Goal: Task Accomplishment & Management: Use online tool/utility

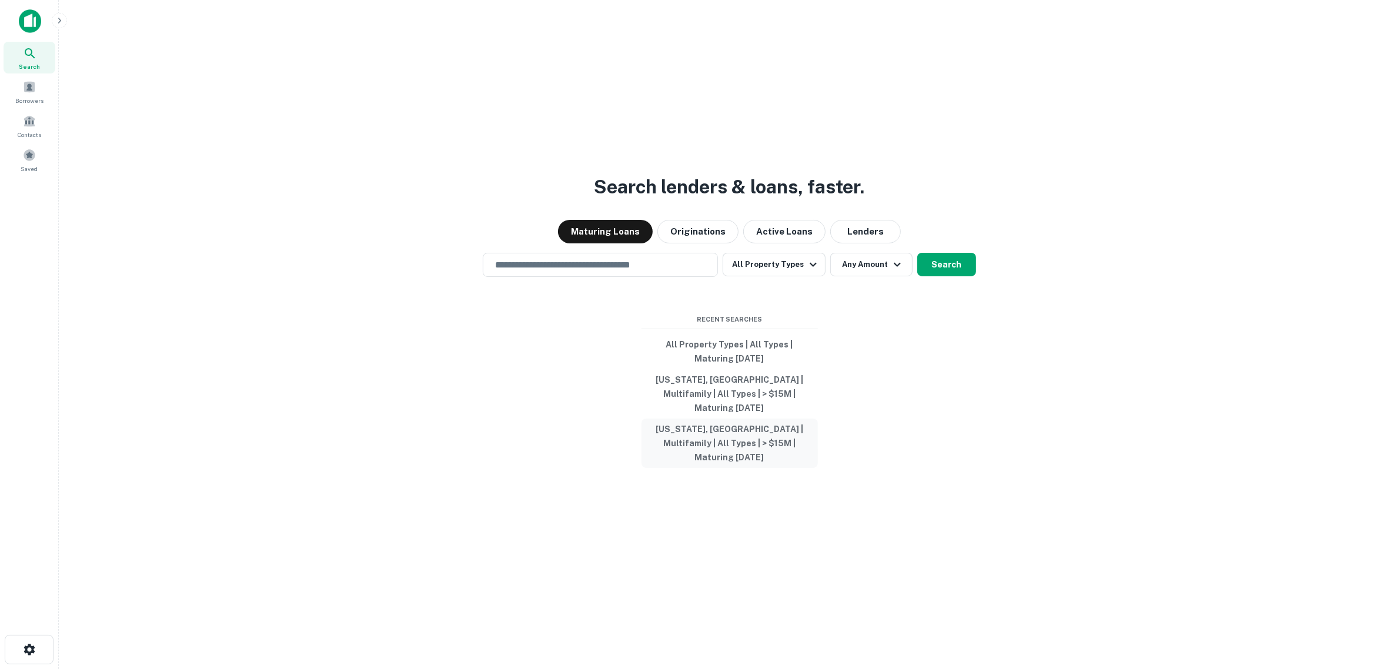
click at [736, 430] on button "[US_STATE], [GEOGRAPHIC_DATA] | Multifamily | All Types | > $15M | Maturing [DA…" at bounding box center [729, 443] width 176 height 49
type input "**********"
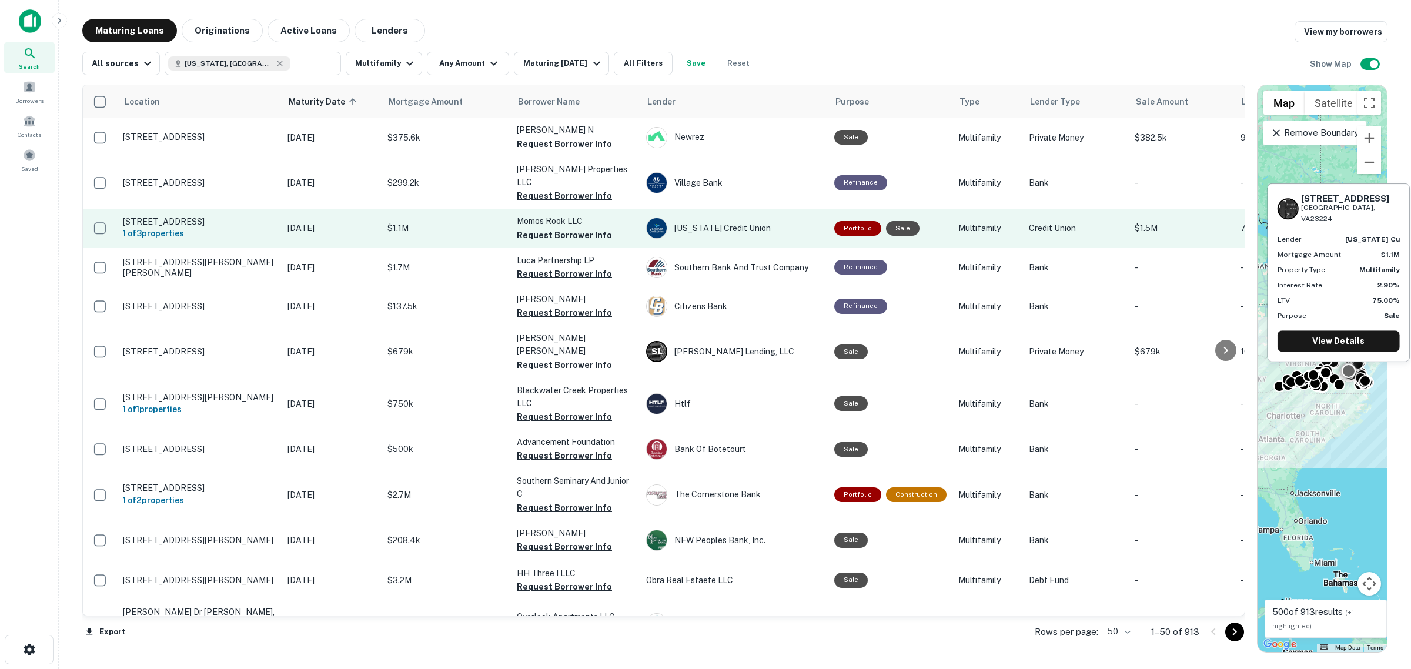
scroll to position [73, 0]
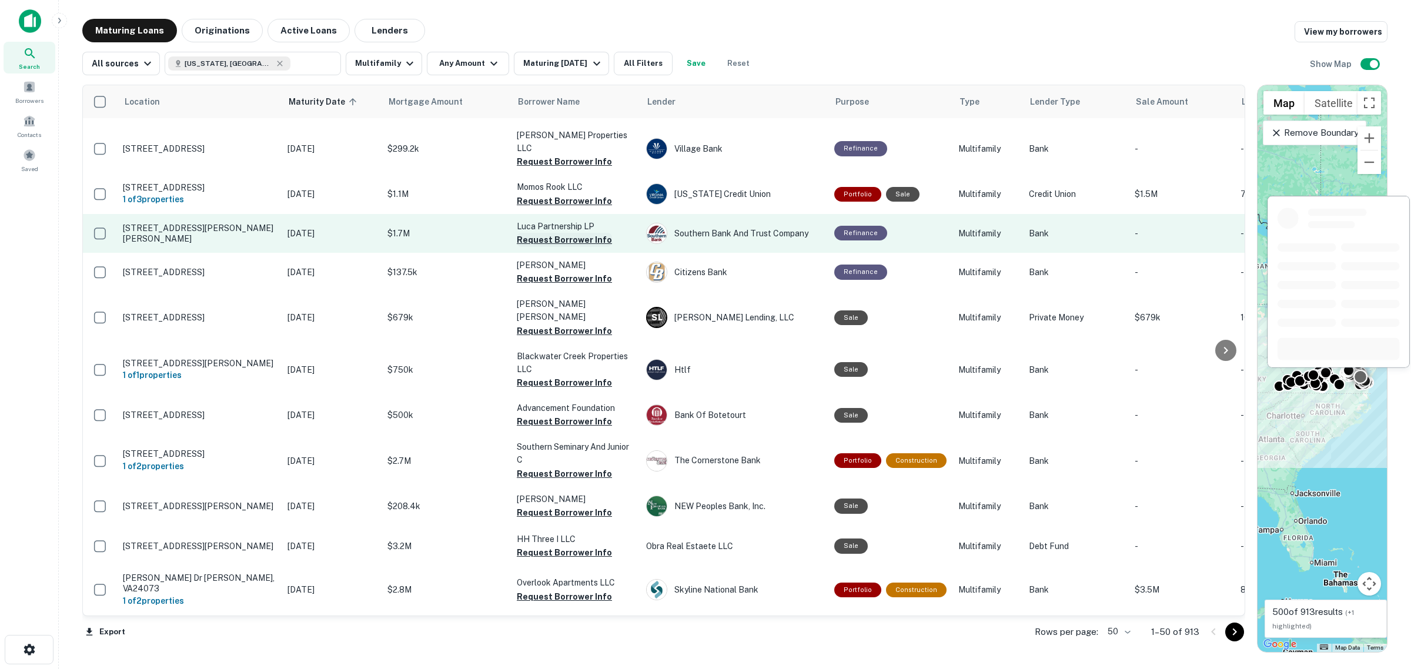
click at [568, 233] on button "Request Borrower Info" at bounding box center [564, 240] width 95 height 14
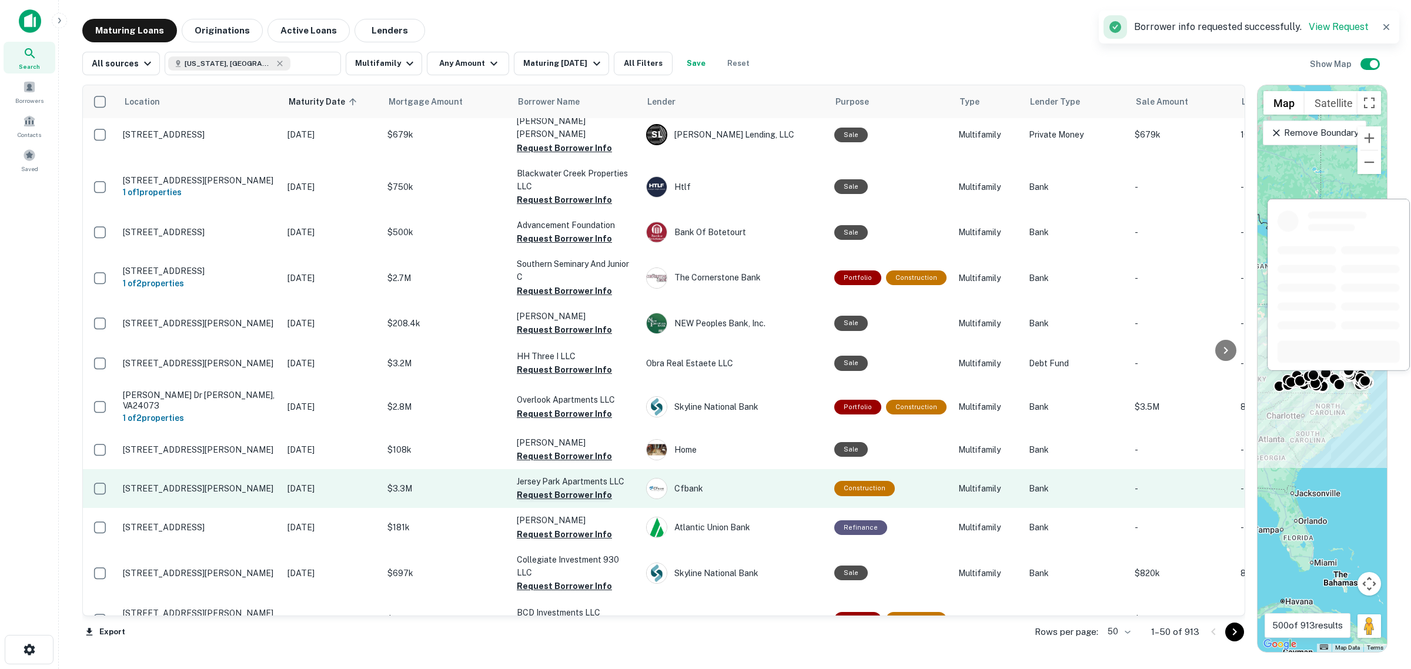
scroll to position [367, 0]
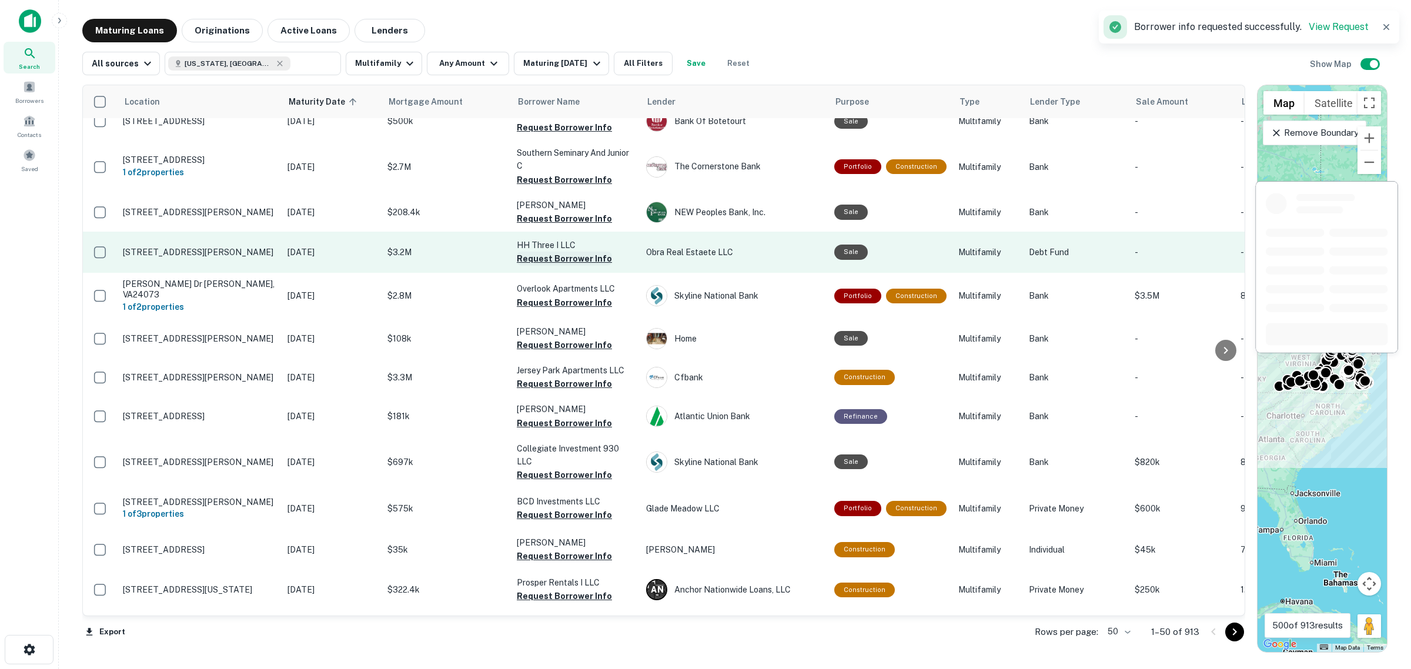
click at [556, 252] on button "Request Borrower Info" at bounding box center [564, 259] width 95 height 14
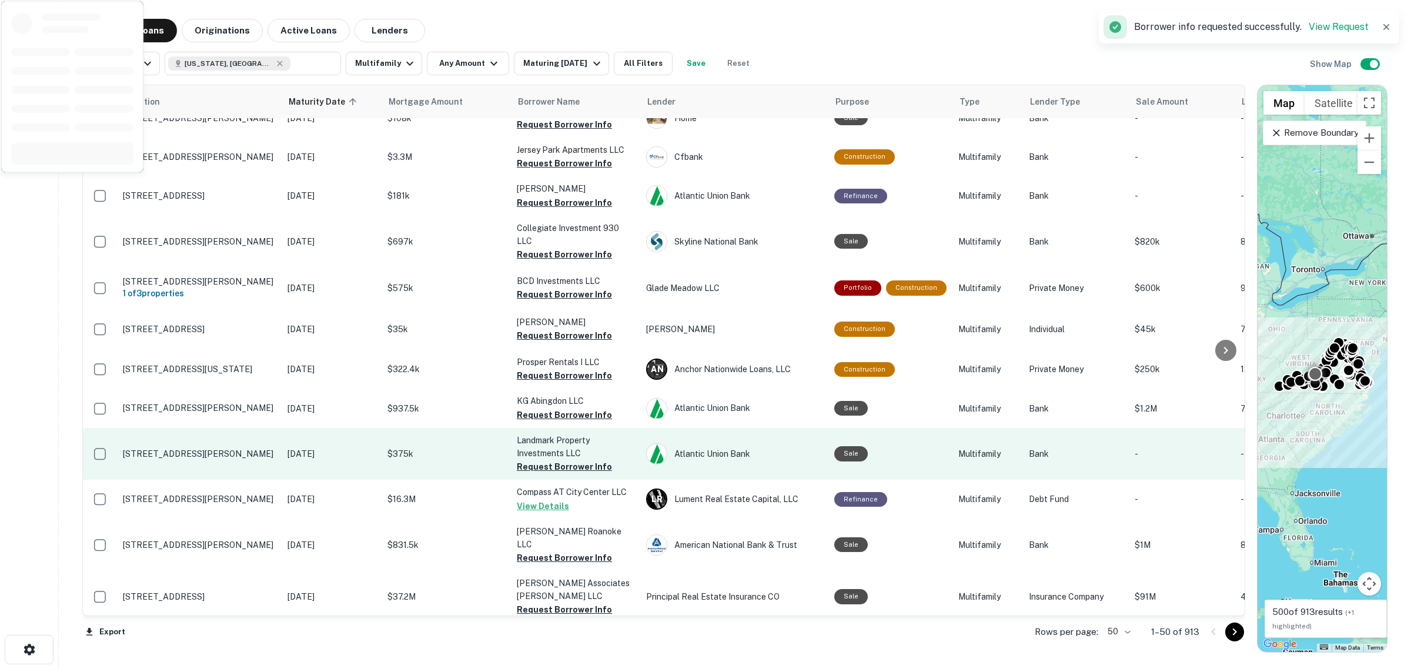
scroll to position [735, 0]
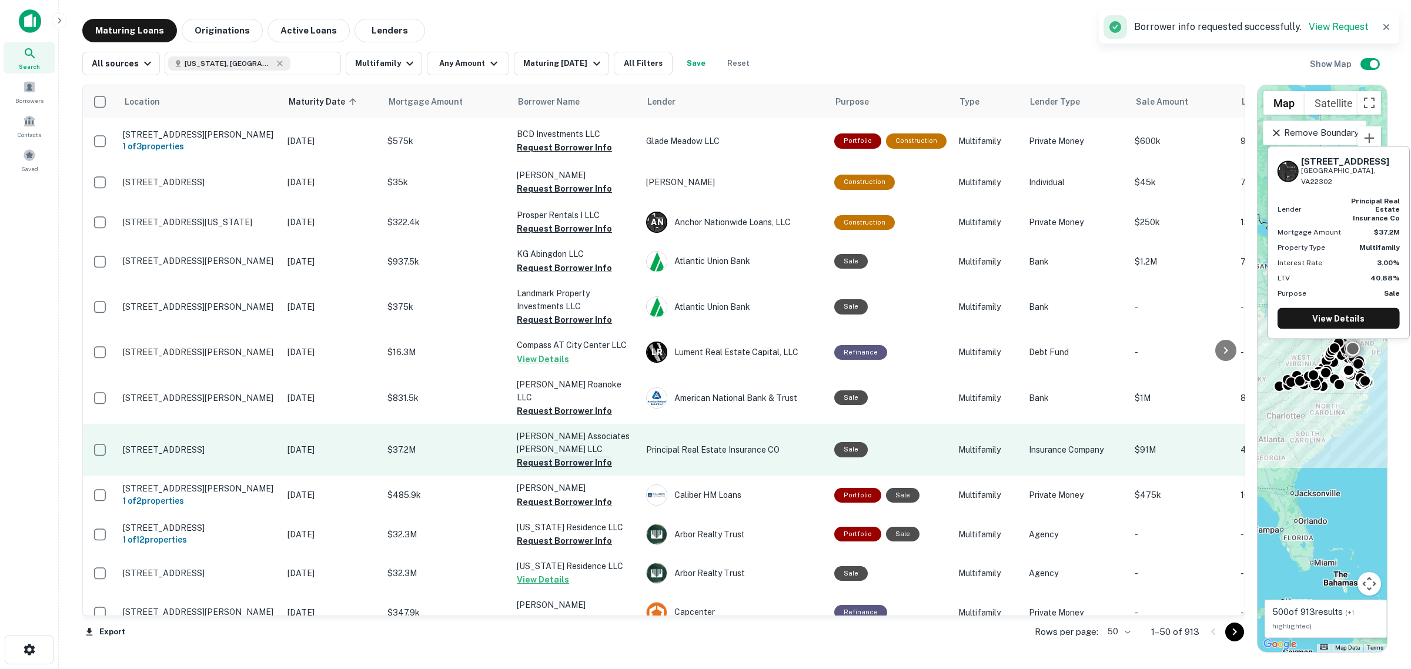
click at [559, 456] on button "Request Borrower Info" at bounding box center [564, 463] width 95 height 14
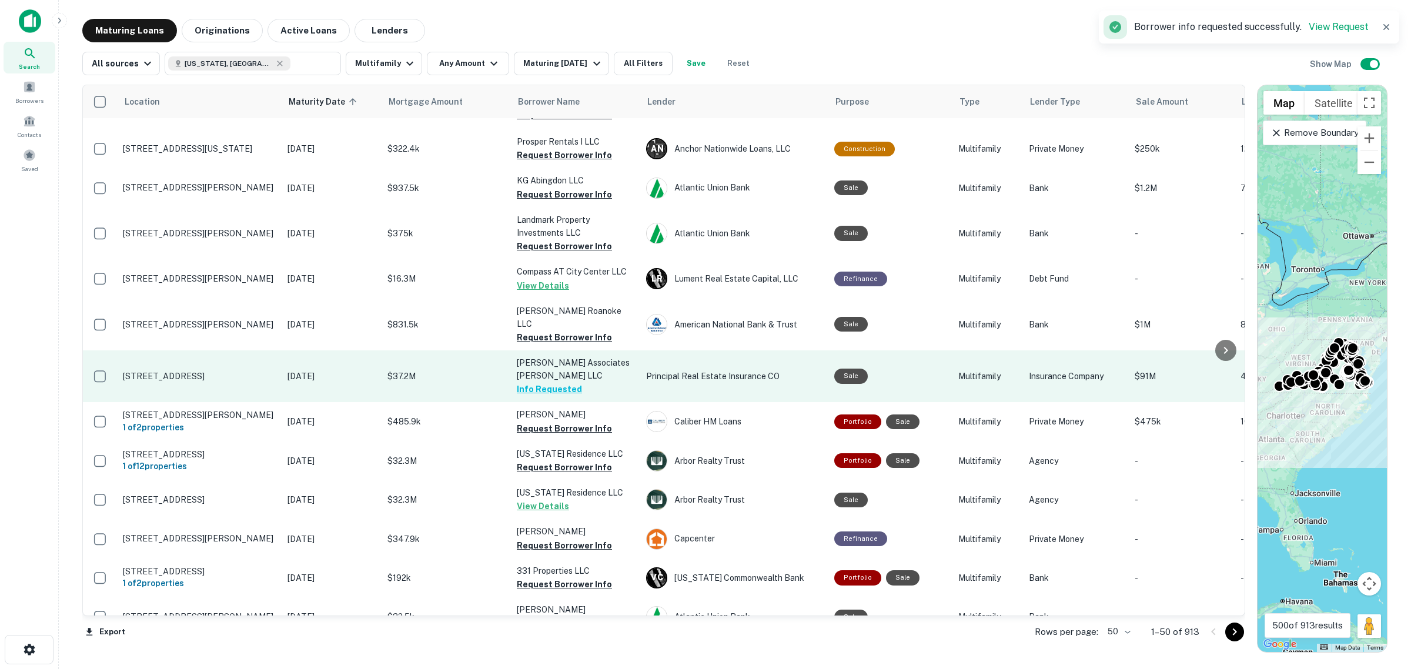
scroll to position [882, 0]
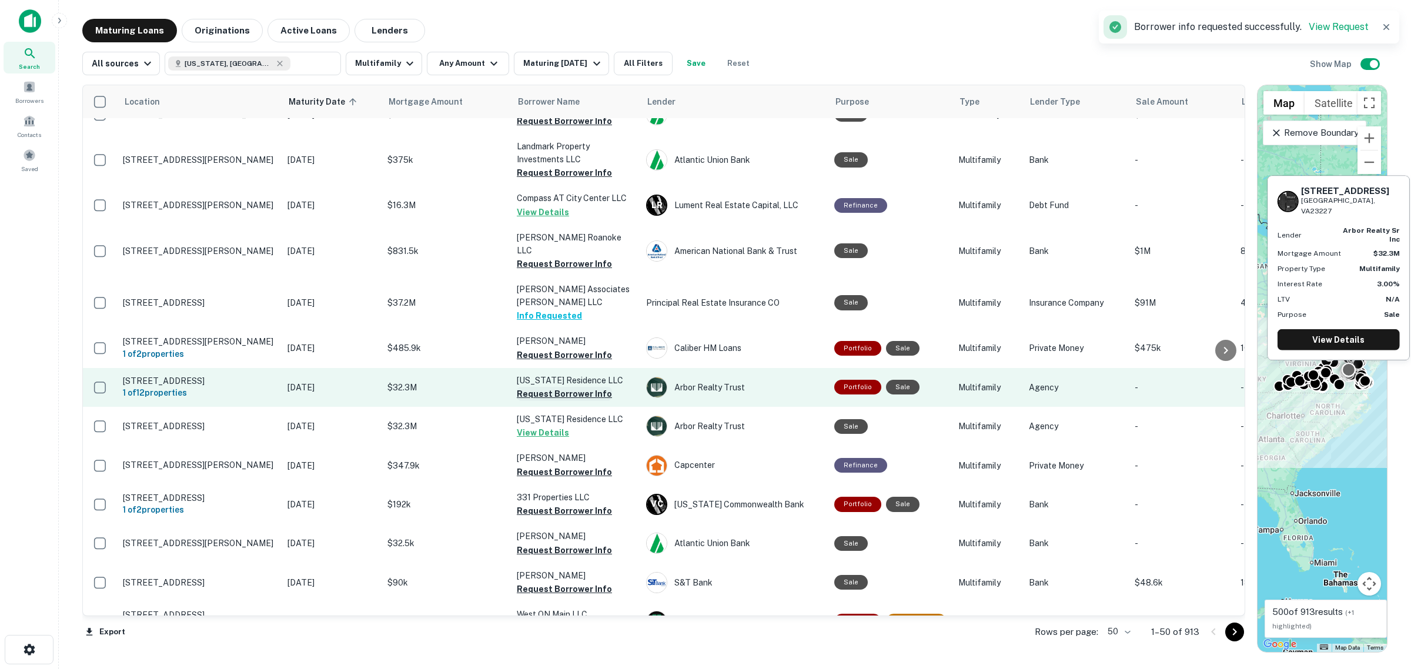
click at [557, 387] on button "Request Borrower Info" at bounding box center [564, 394] width 95 height 14
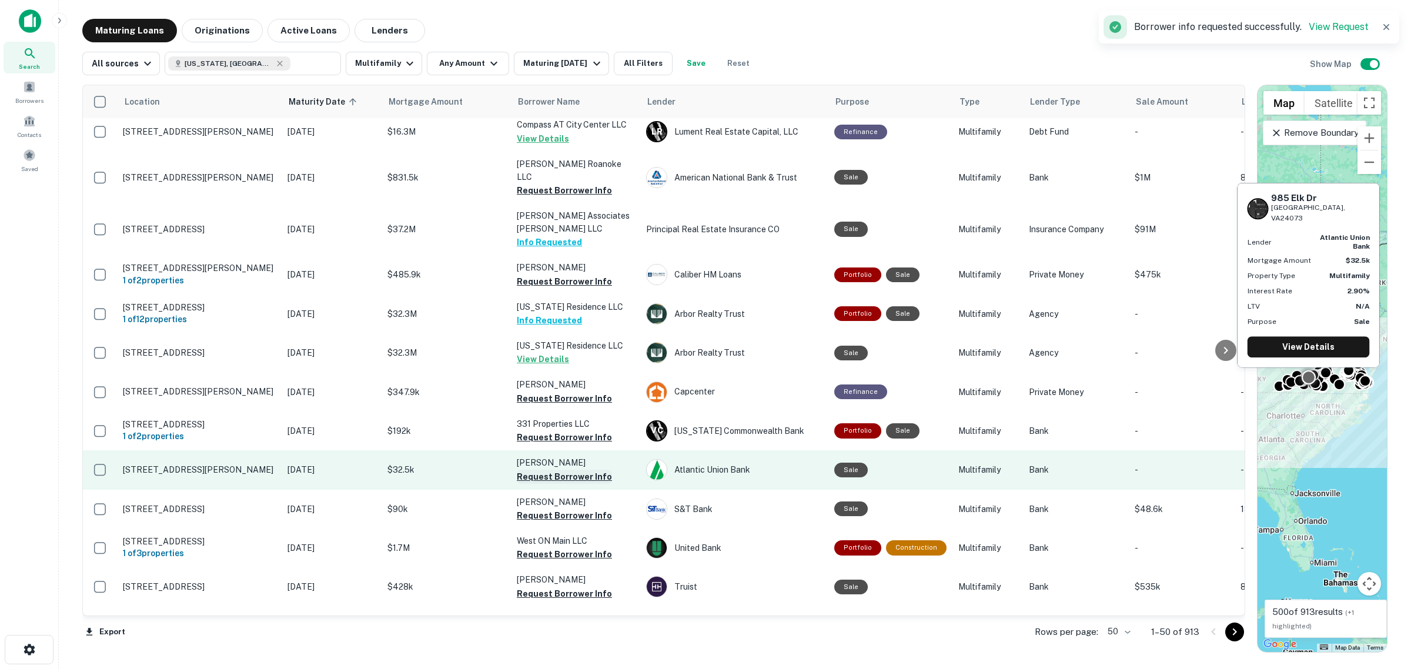
scroll to position [1029, 0]
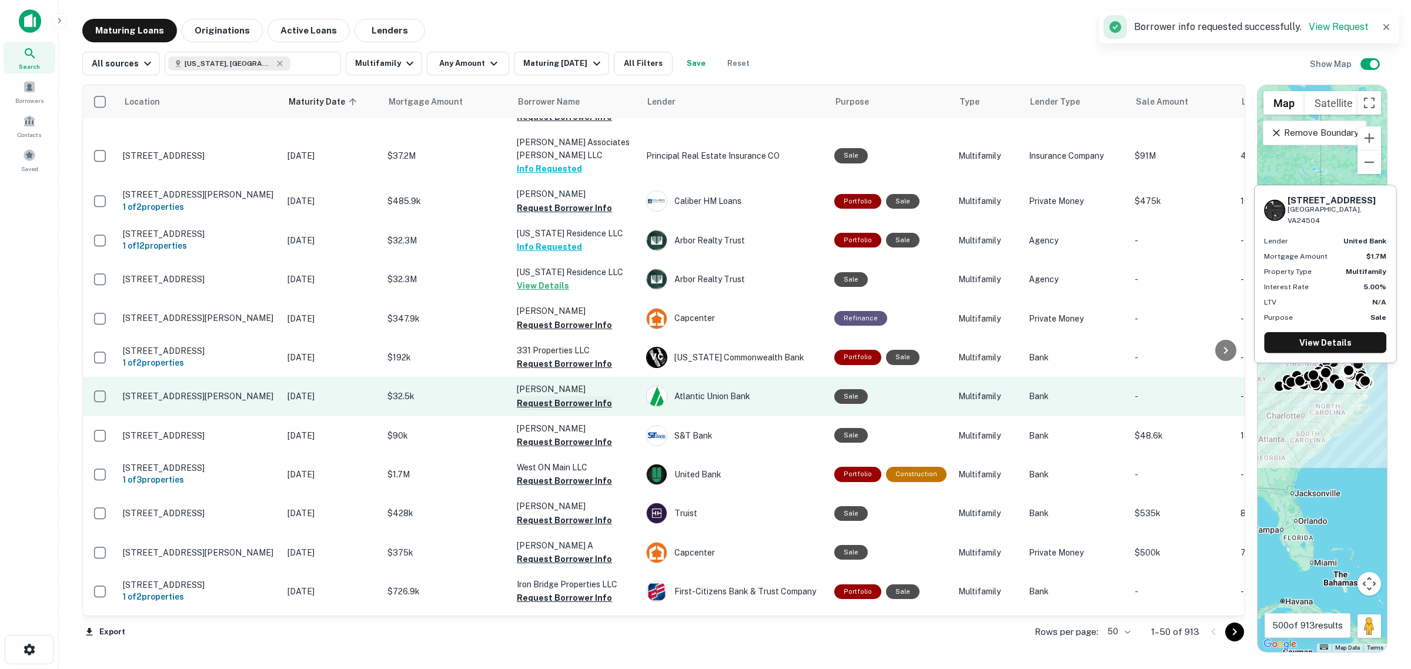
click at [559, 474] on button "Request Borrower Info" at bounding box center [564, 481] width 95 height 14
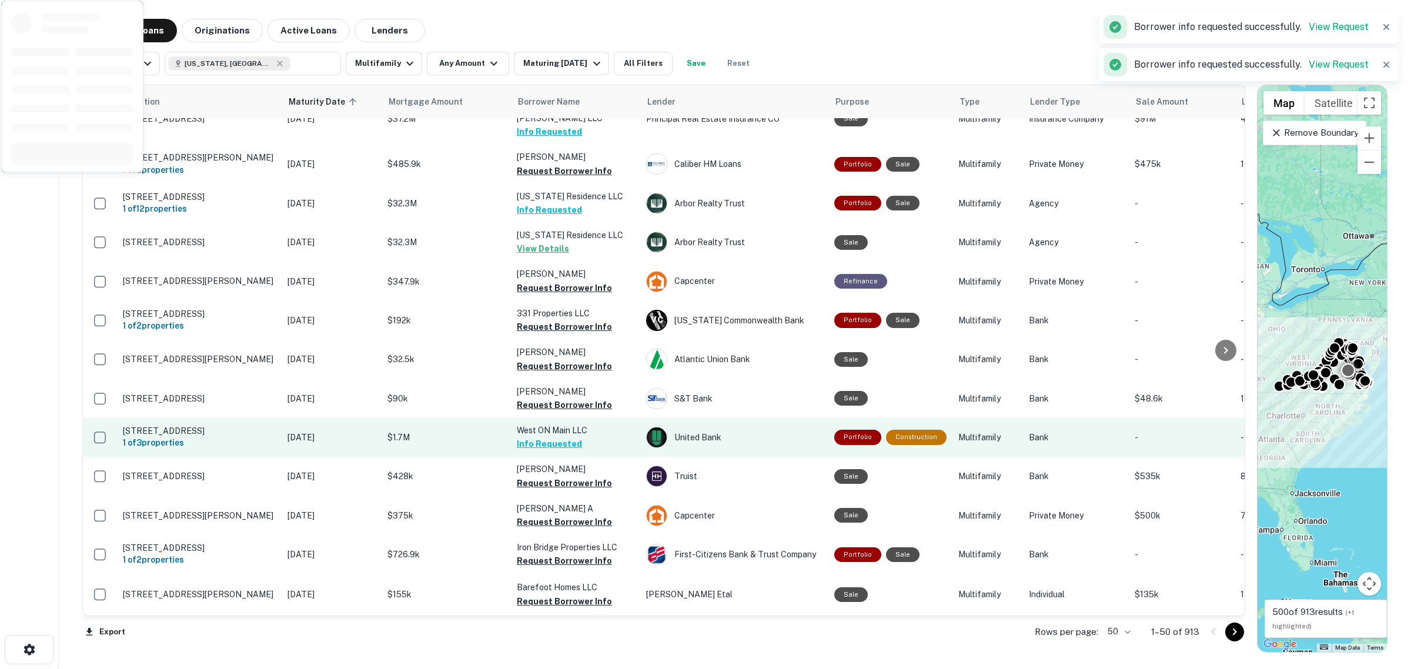
scroll to position [1102, 0]
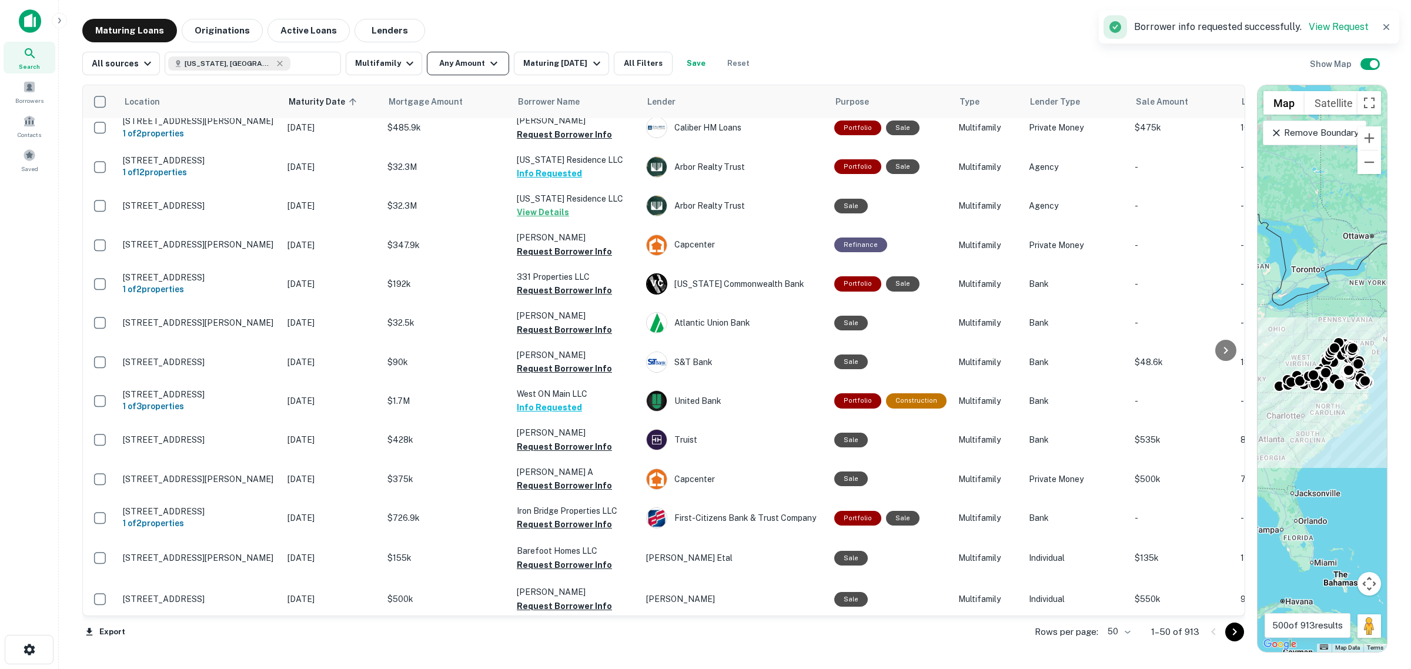
click at [492, 66] on icon "button" at bounding box center [494, 63] width 14 height 14
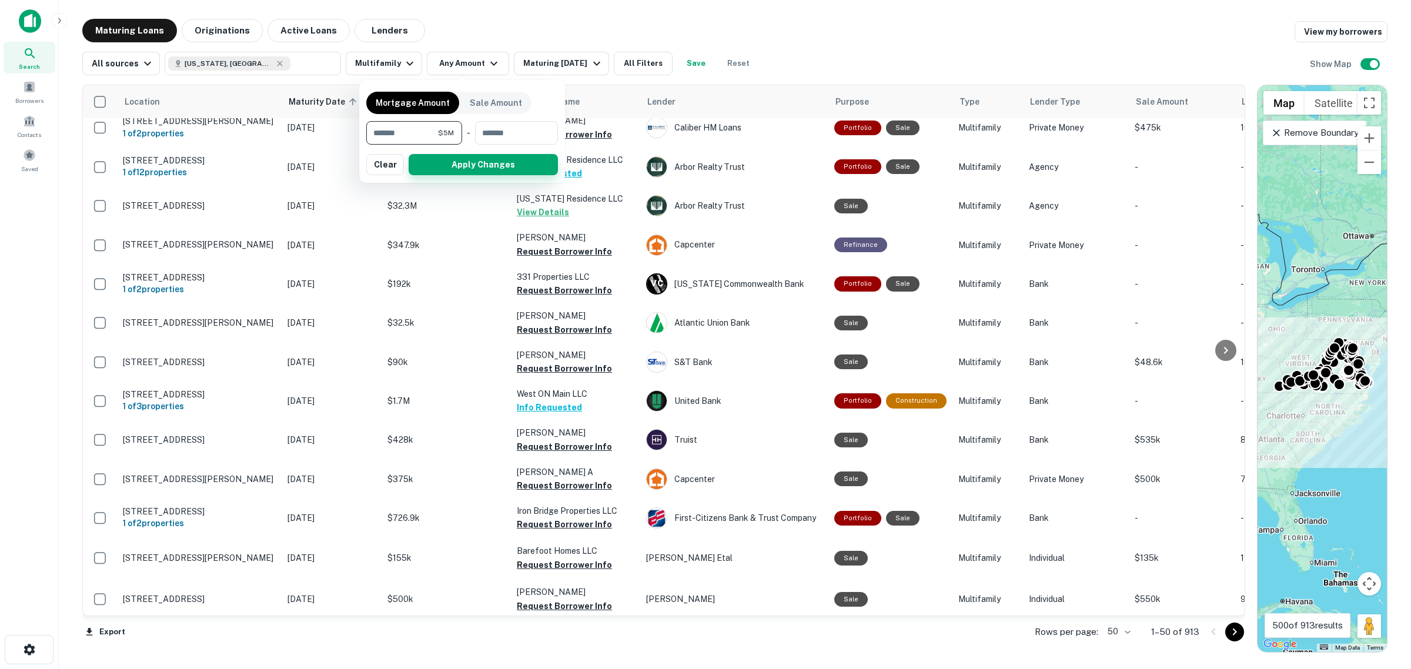
type input "*******"
click at [491, 168] on button "Apply Changes" at bounding box center [483, 164] width 149 height 21
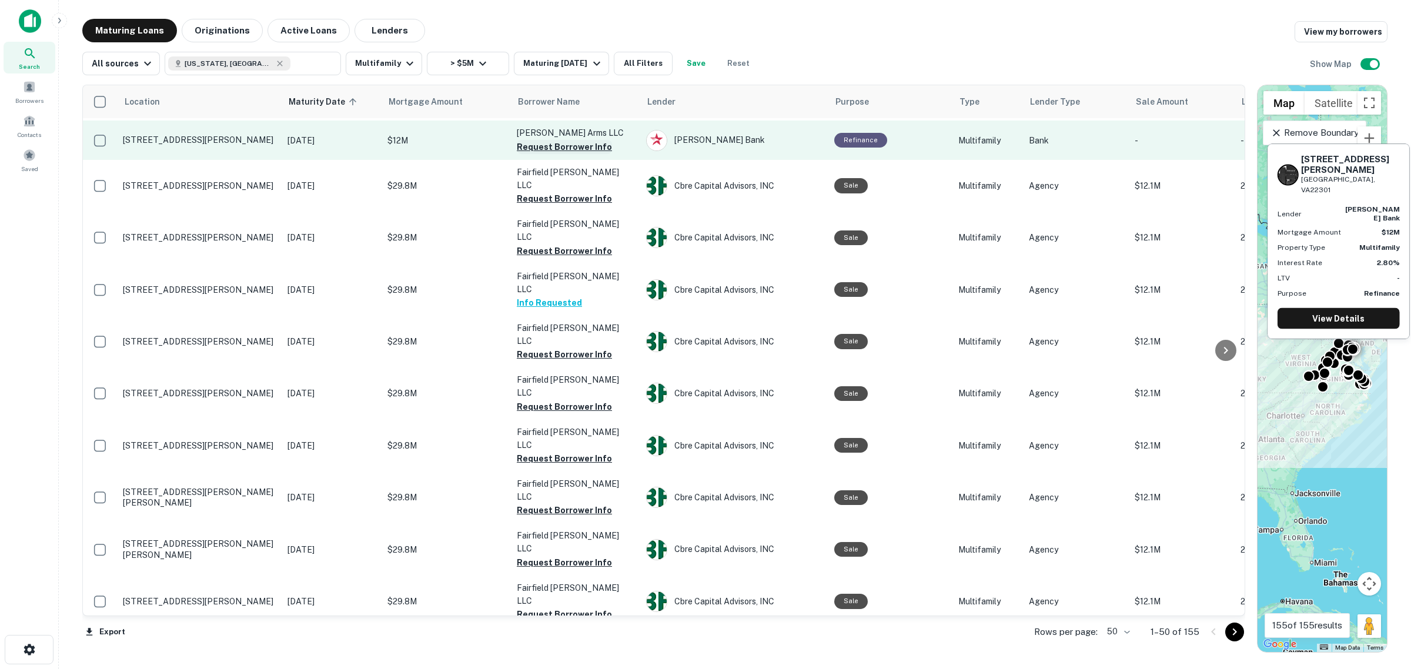
click at [550, 140] on button "Request Borrower Info" at bounding box center [564, 147] width 95 height 14
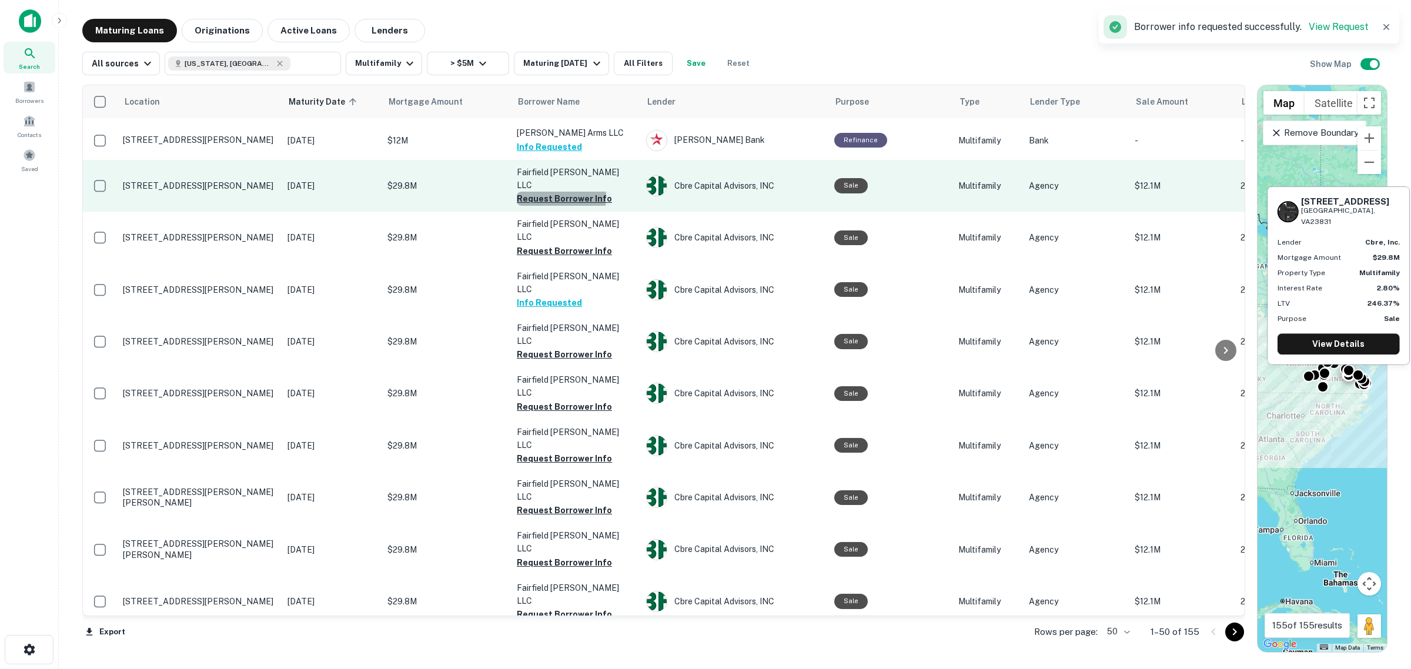
click at [552, 192] on button "Request Borrower Info" at bounding box center [564, 199] width 95 height 14
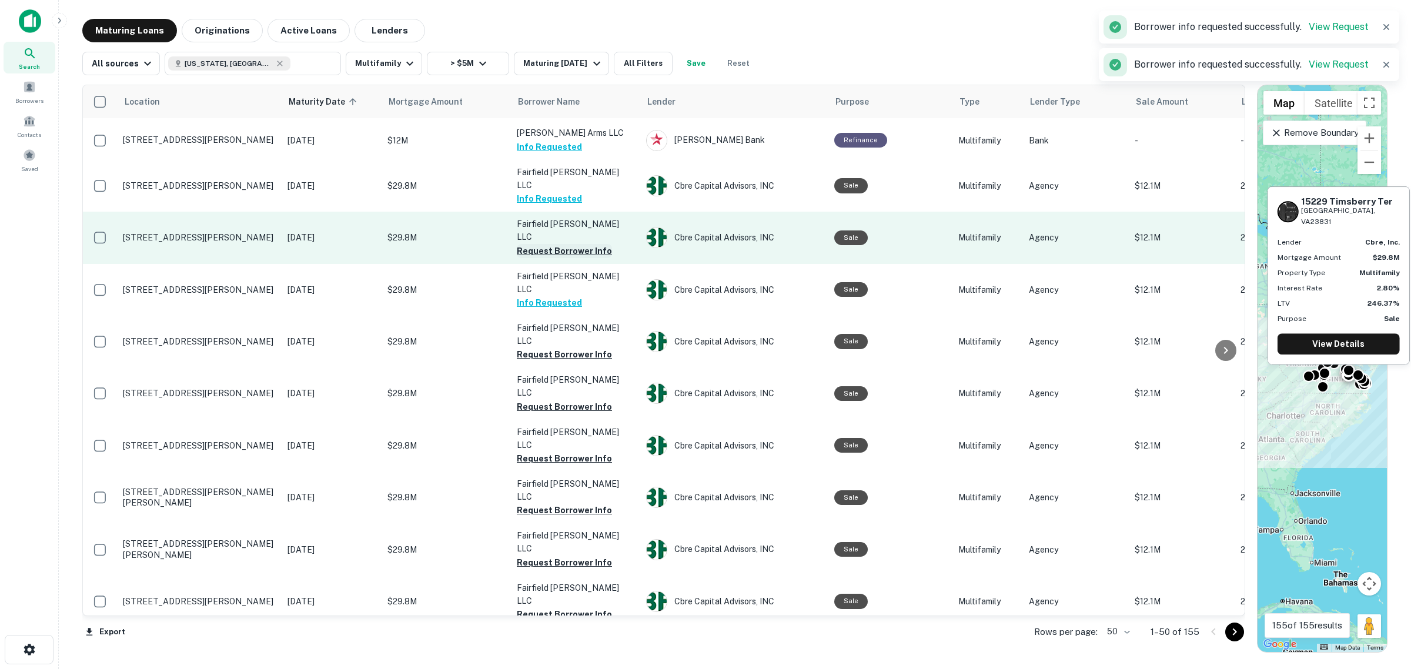
click at [548, 244] on button "Request Borrower Info" at bounding box center [564, 251] width 95 height 14
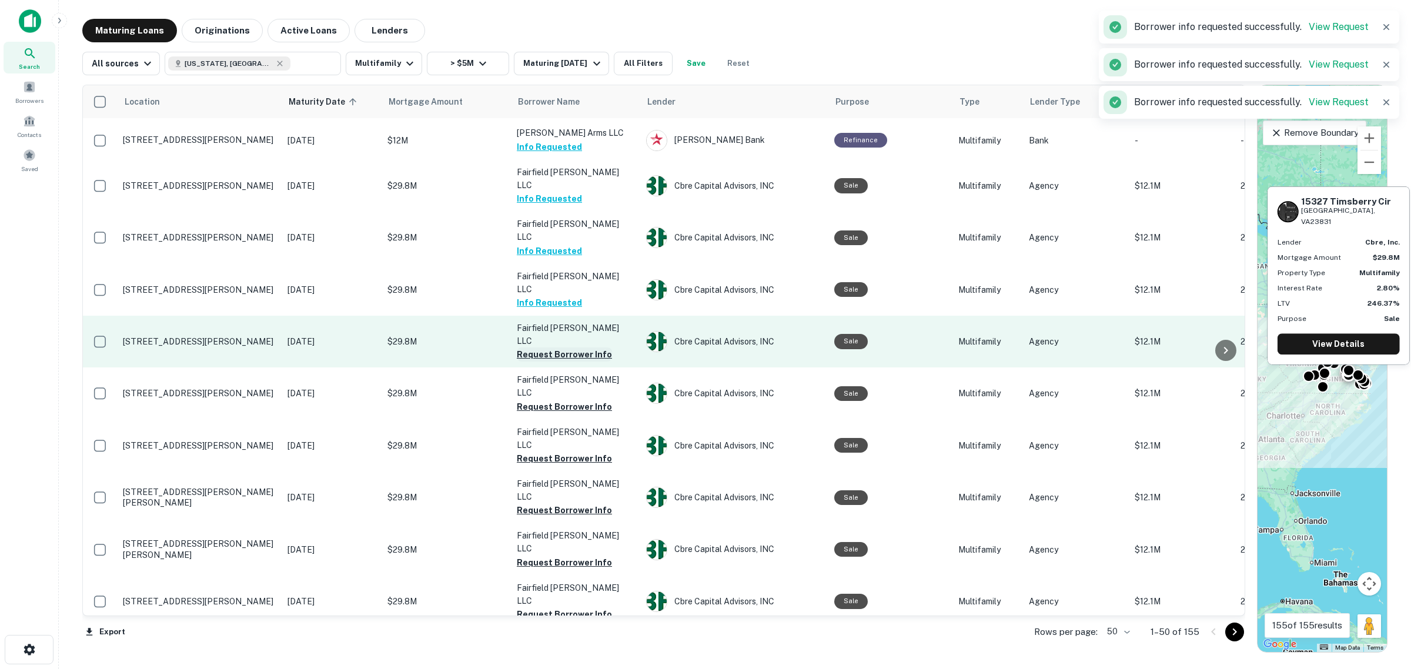
click at [550, 347] on button "Request Borrower Info" at bounding box center [564, 354] width 95 height 14
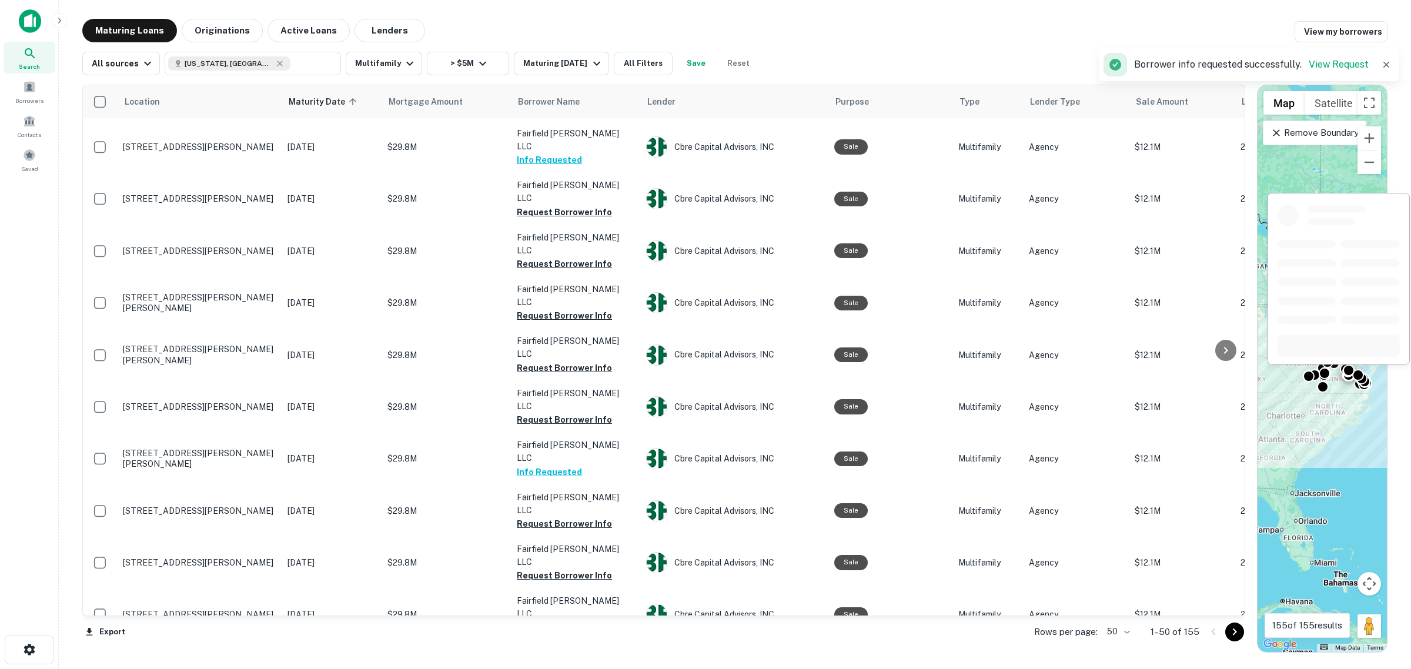
scroll to position [1396, 0]
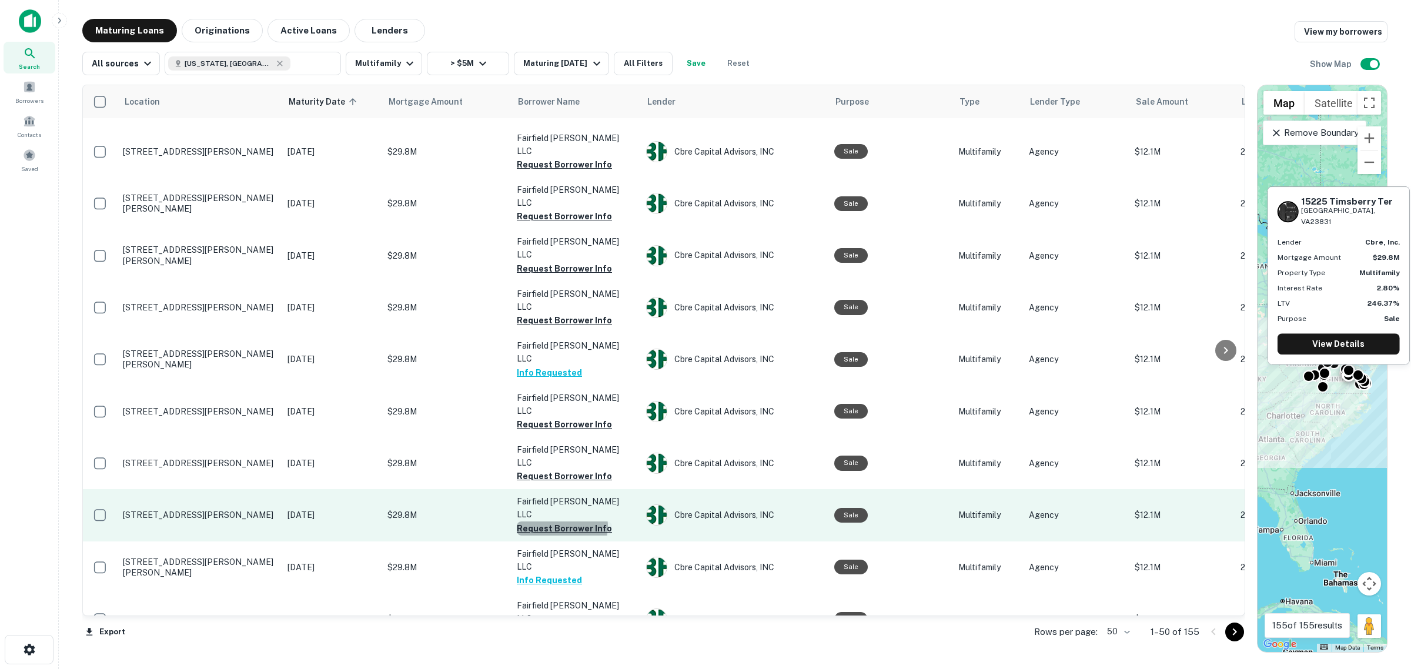
click at [562, 522] on button "Request Borrower Info" at bounding box center [564, 529] width 95 height 14
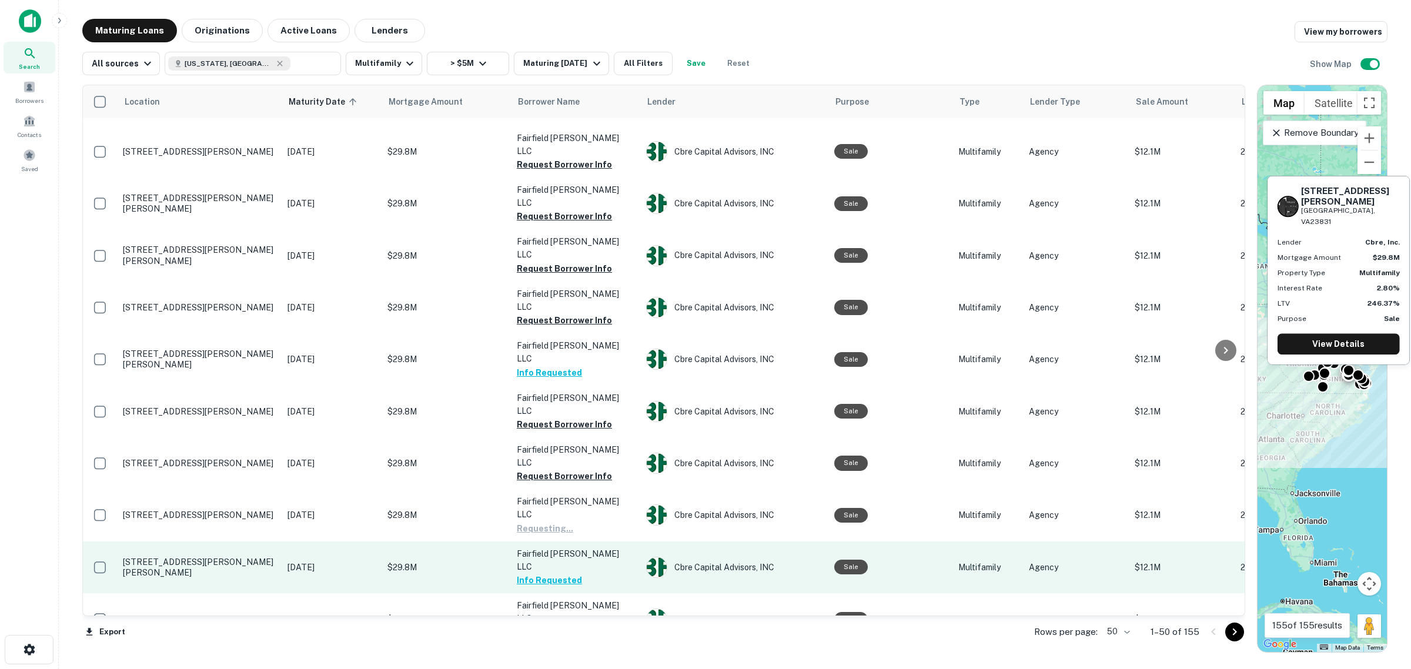
scroll to position [1470, 0]
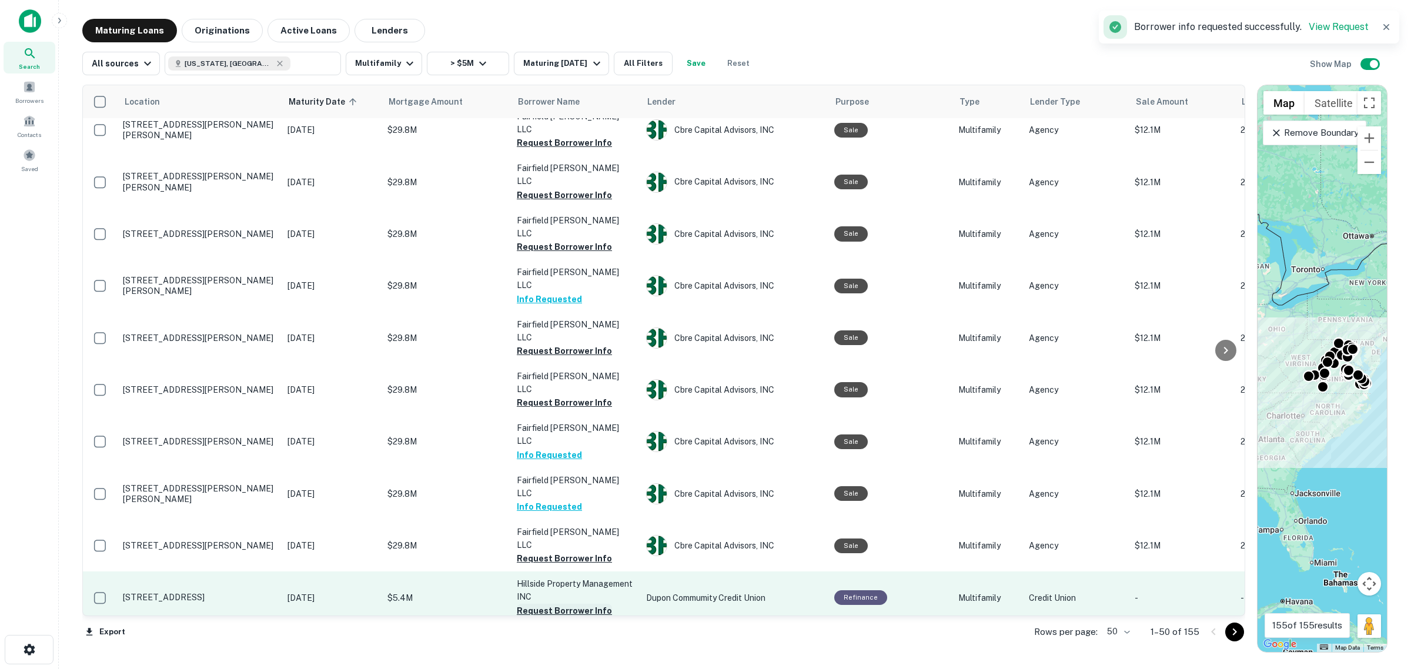
click at [574, 604] on button "Request Borrower Info" at bounding box center [564, 611] width 95 height 14
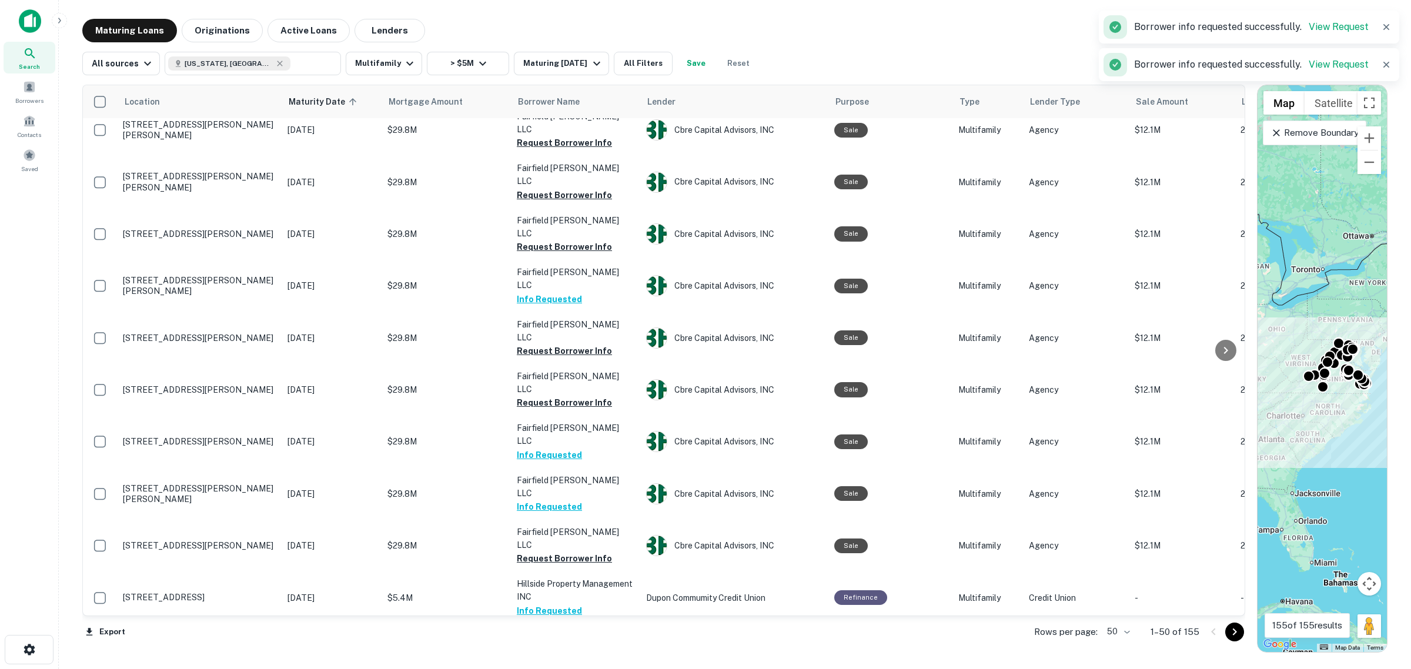
click at [562, 656] on button "Request Borrower Info" at bounding box center [564, 663] width 95 height 14
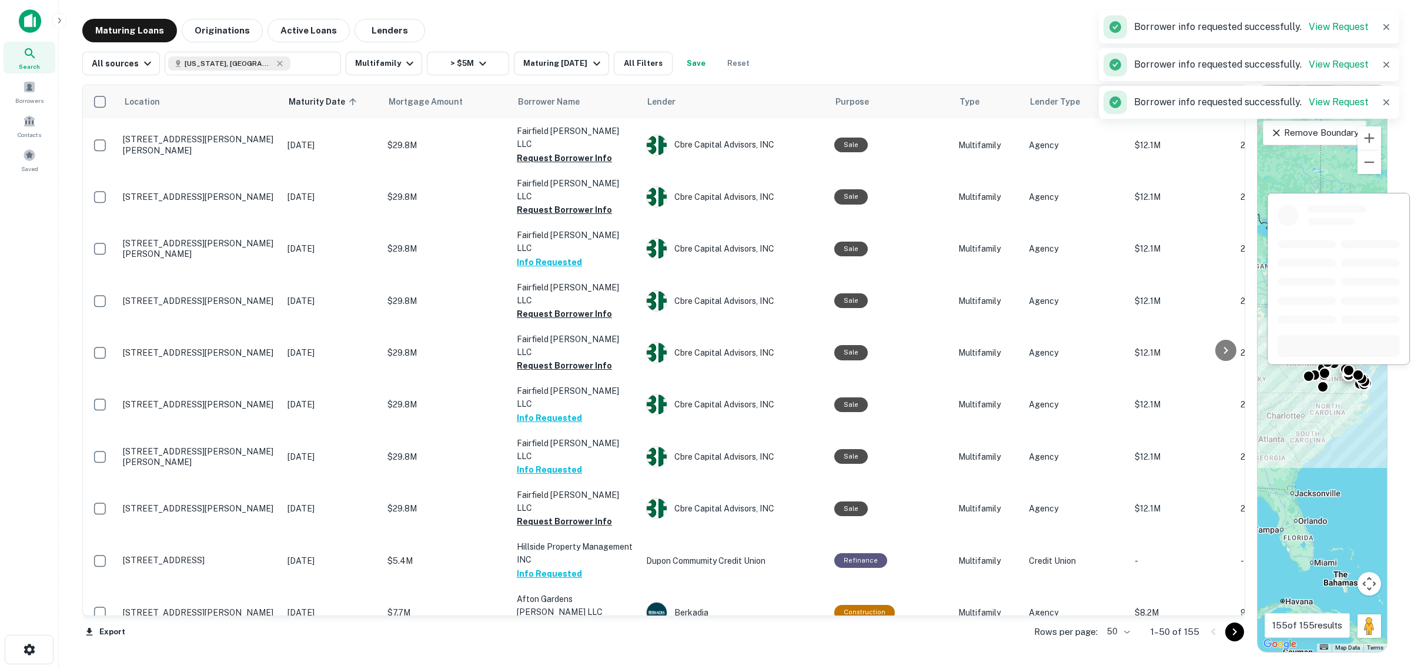
scroll to position [1592, 0]
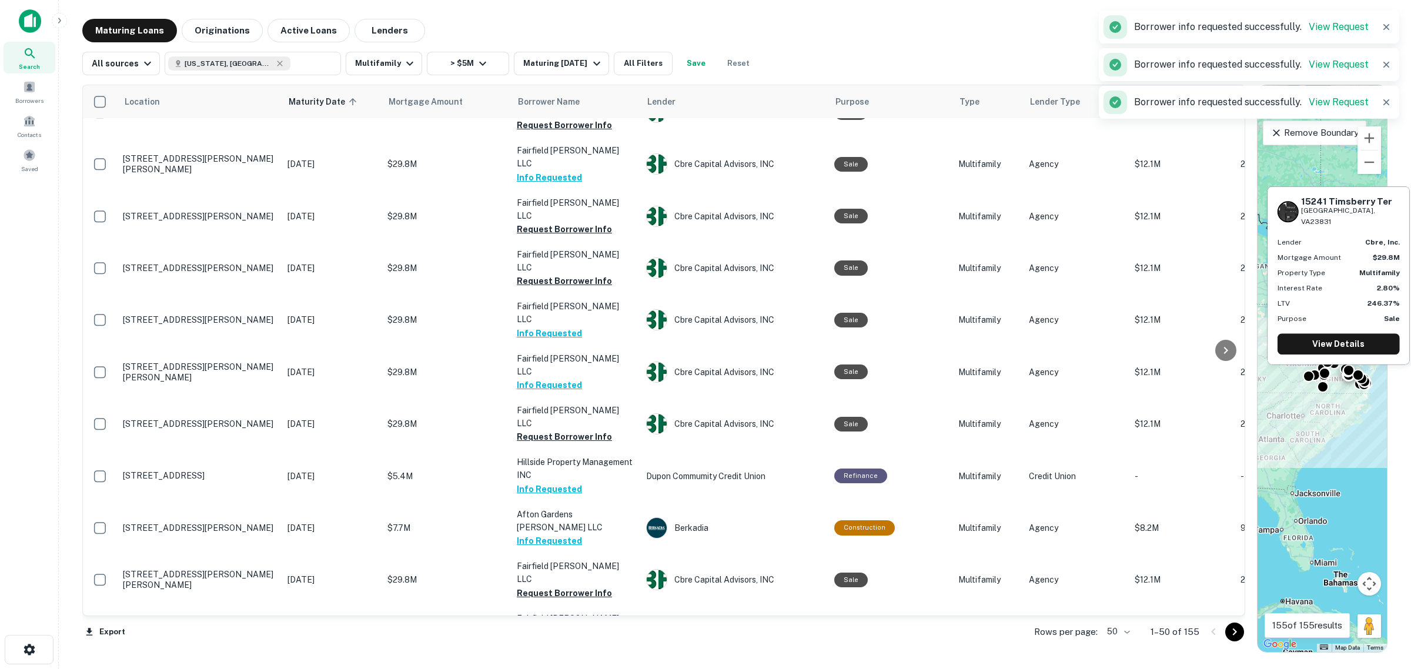
click at [559, 664] on p "Fairfield [PERSON_NAME] LLC" at bounding box center [576, 677] width 118 height 26
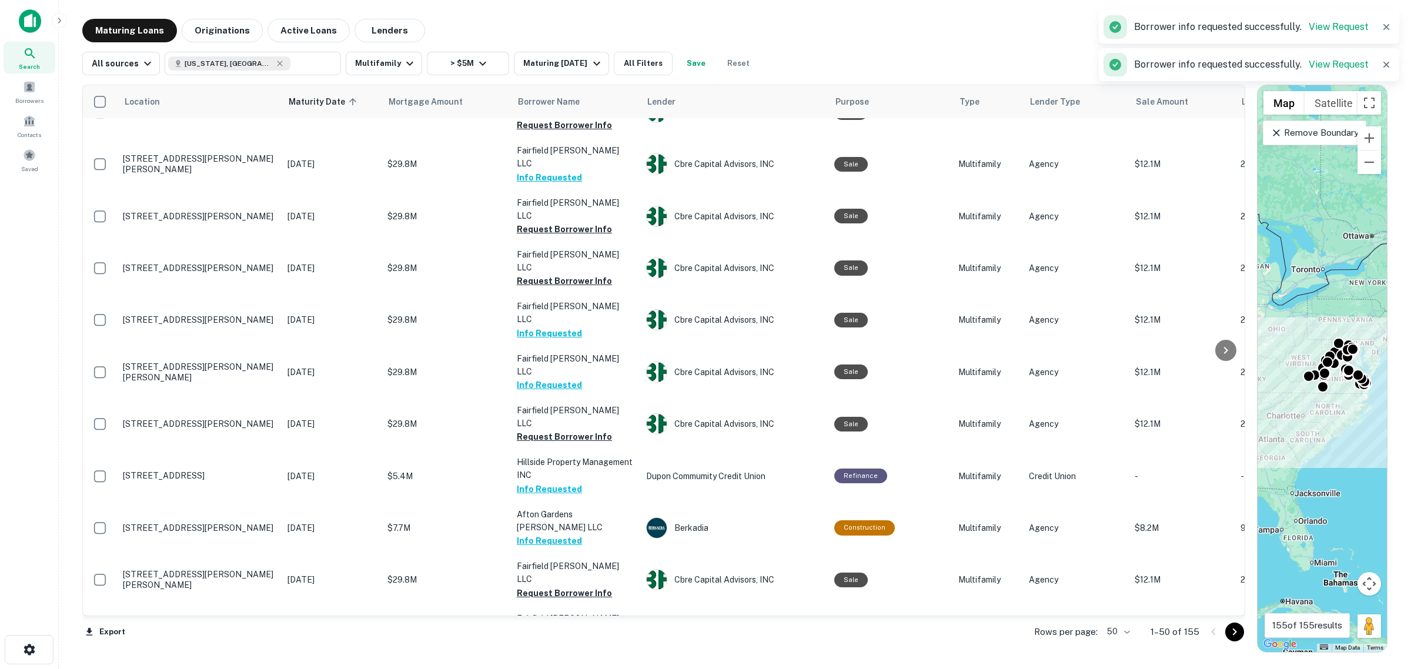
click at [1233, 636] on icon "Go to next page" at bounding box center [1235, 632] width 14 height 14
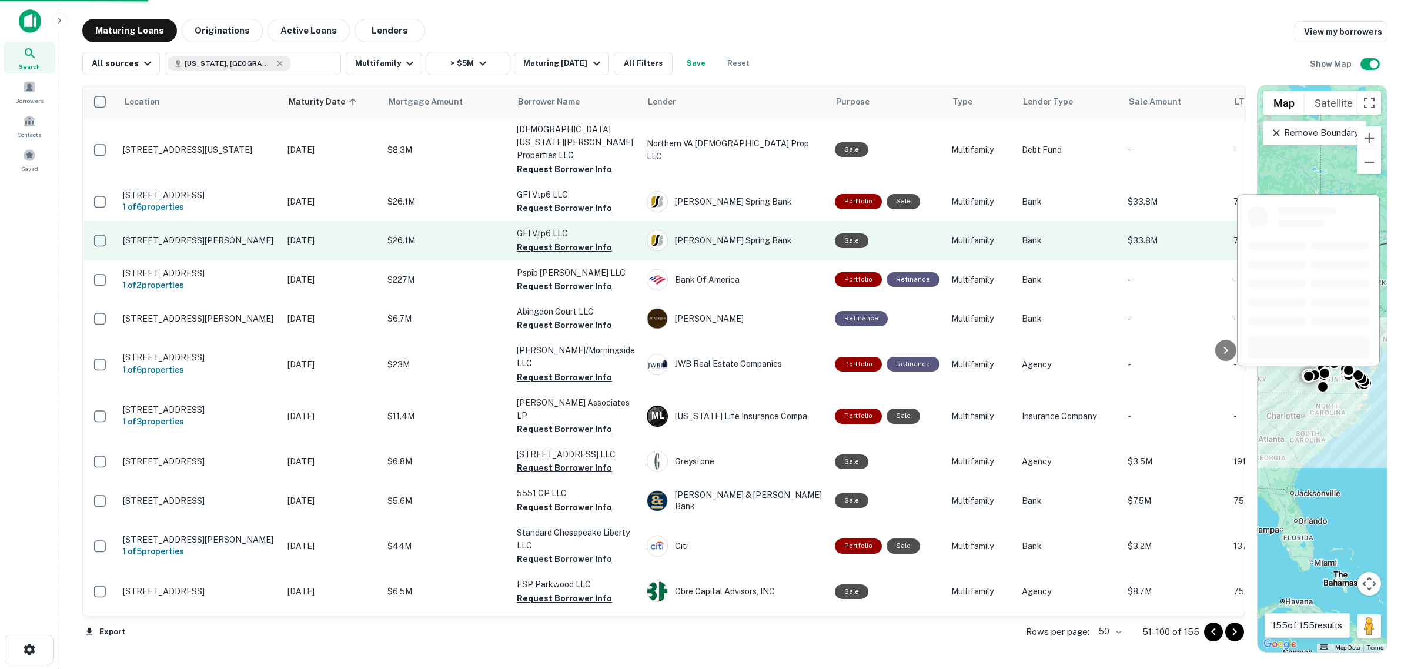
click at [539, 240] on button "Request Borrower Info" at bounding box center [564, 247] width 95 height 14
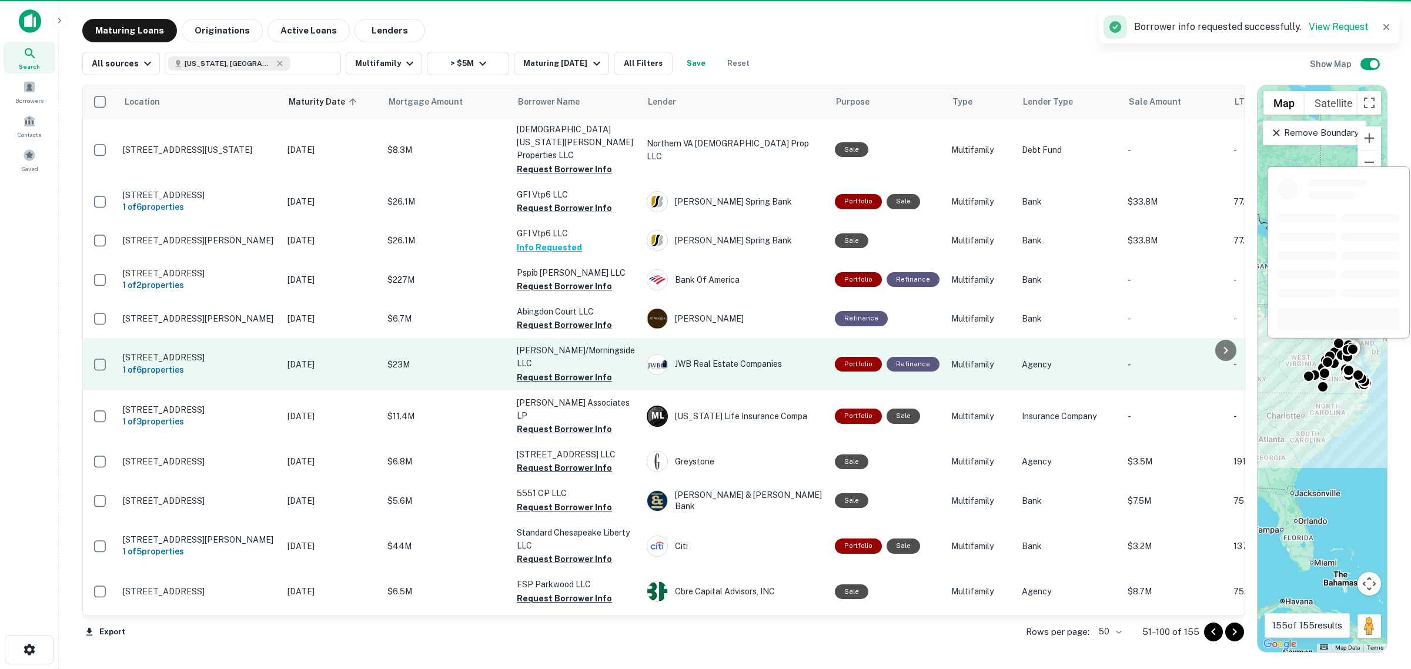
click at [544, 318] on button "Request Borrower Info" at bounding box center [564, 325] width 95 height 14
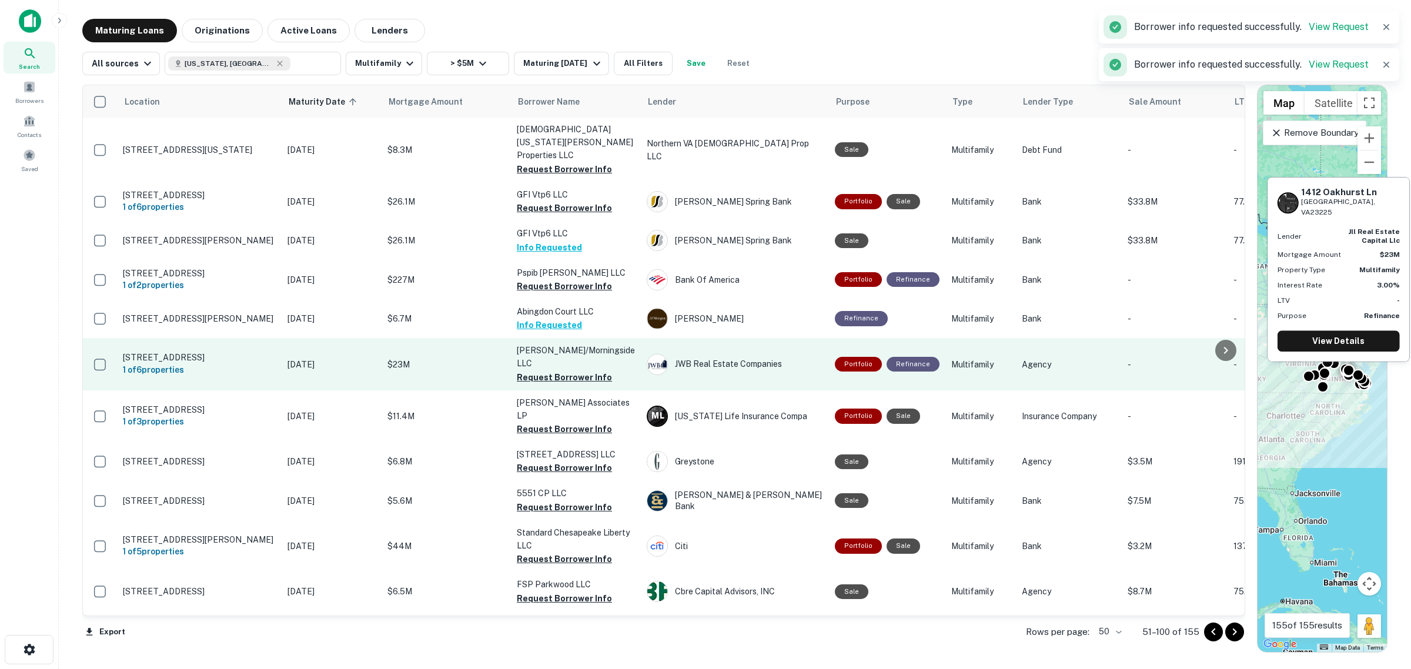
click at [548, 370] on button "Request Borrower Info" at bounding box center [564, 377] width 95 height 14
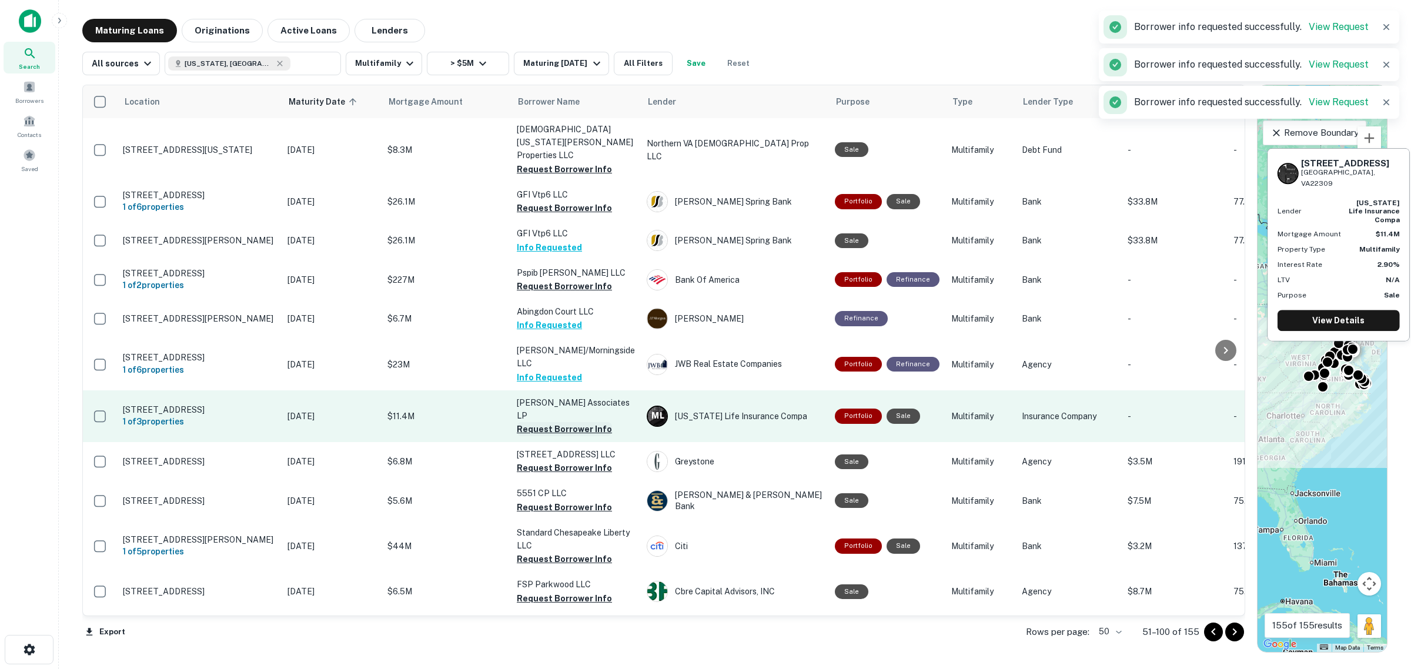
click at [560, 422] on button "Request Borrower Info" at bounding box center [564, 429] width 95 height 14
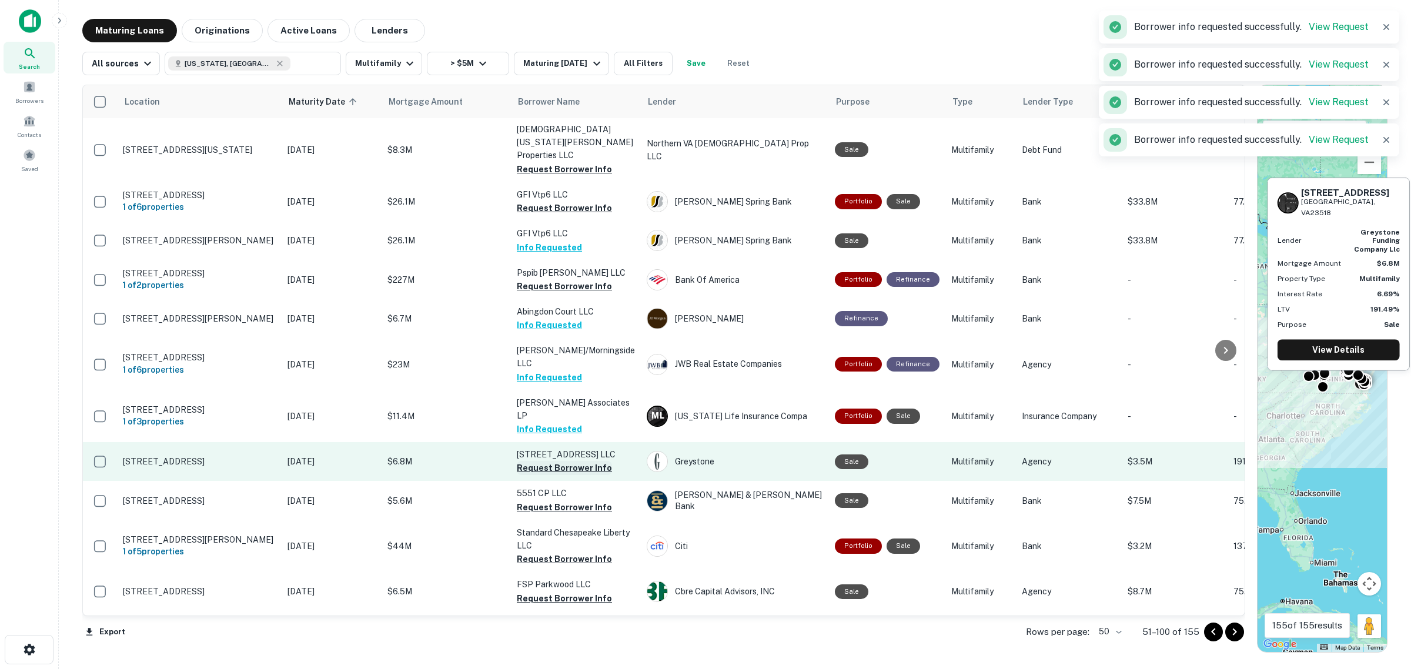
click at [571, 461] on button "Request Borrower Info" at bounding box center [564, 468] width 95 height 14
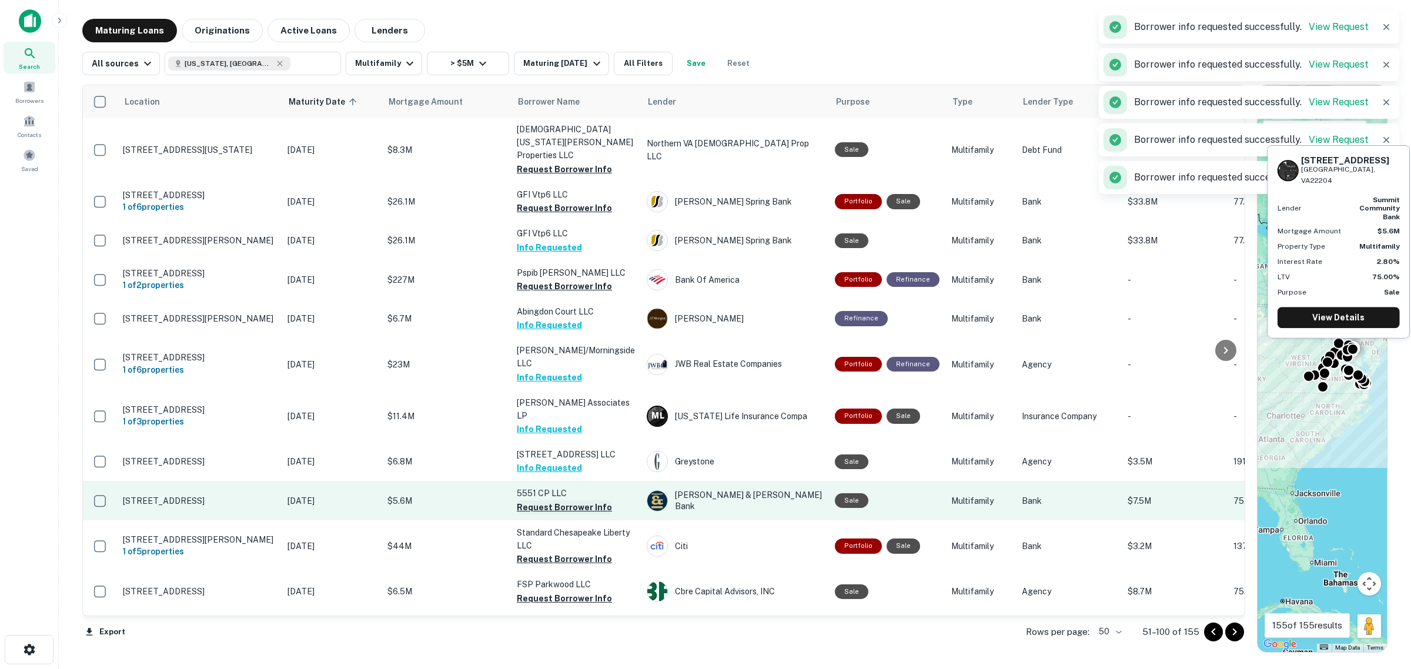
click at [576, 500] on button "Request Borrower Info" at bounding box center [564, 507] width 95 height 14
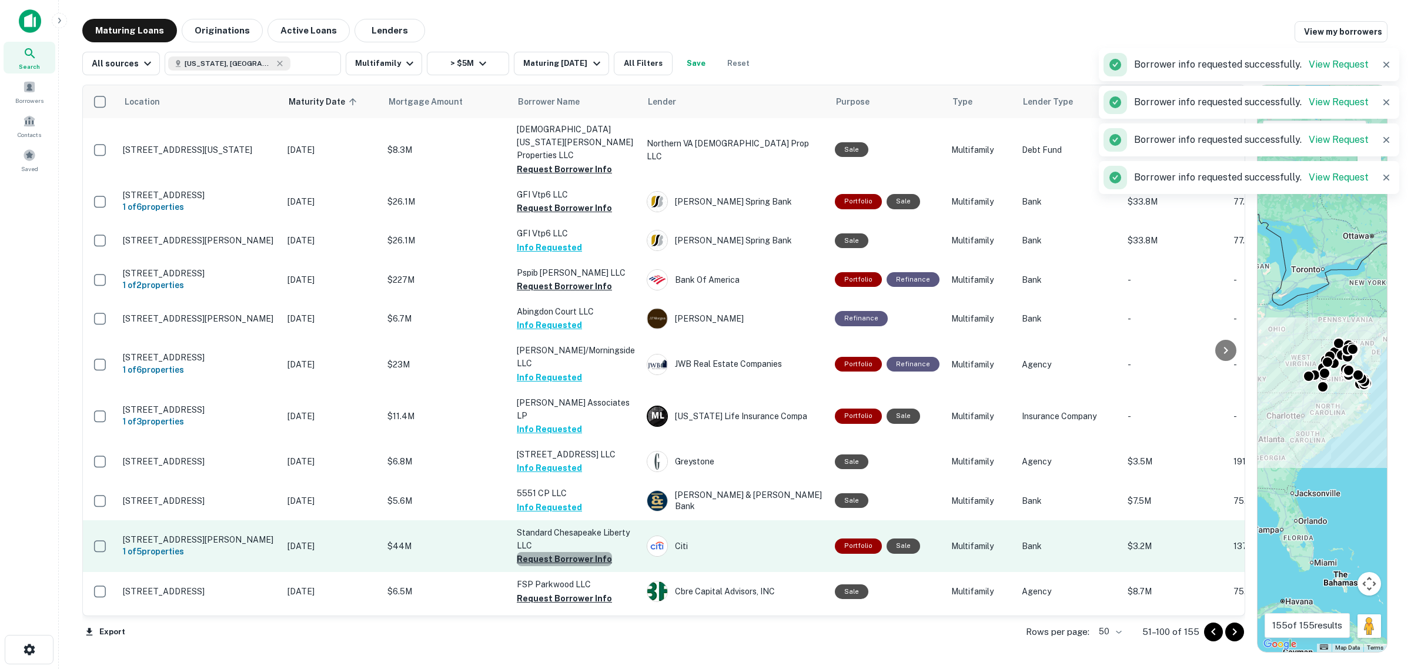
click at [577, 552] on button "Request Borrower Info" at bounding box center [564, 559] width 95 height 14
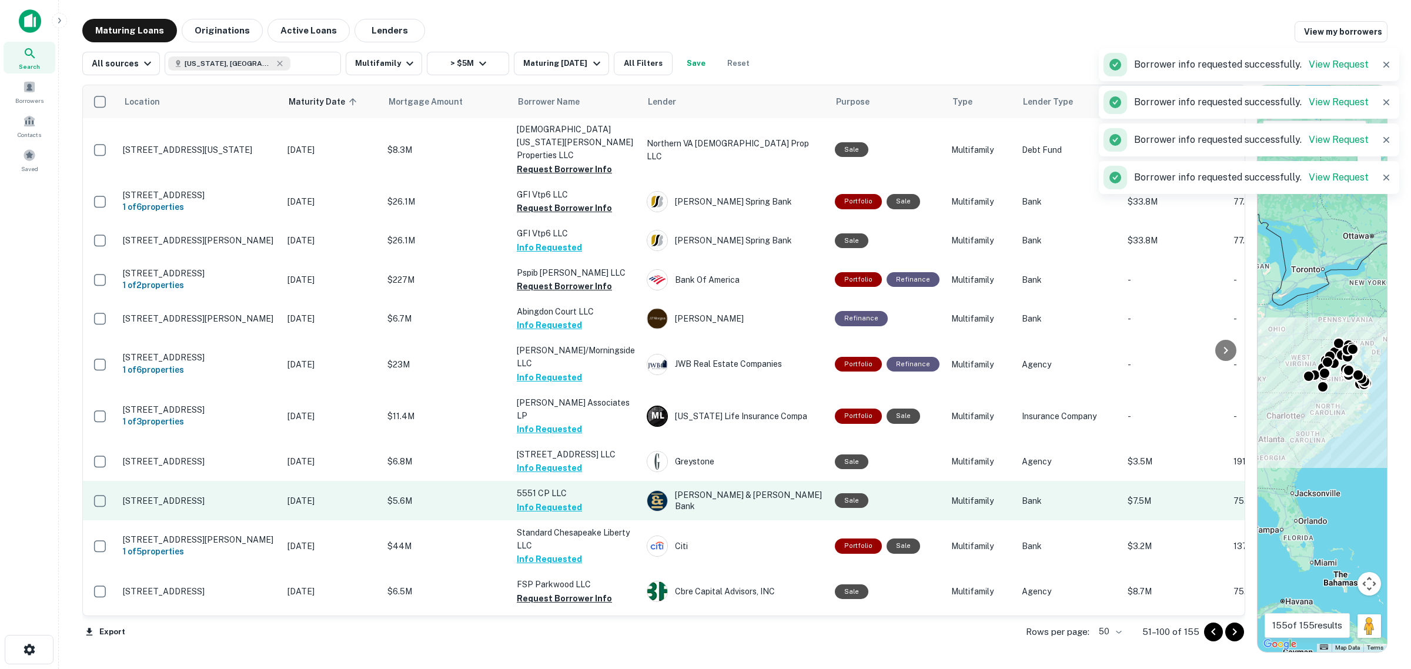
scroll to position [1600, 0]
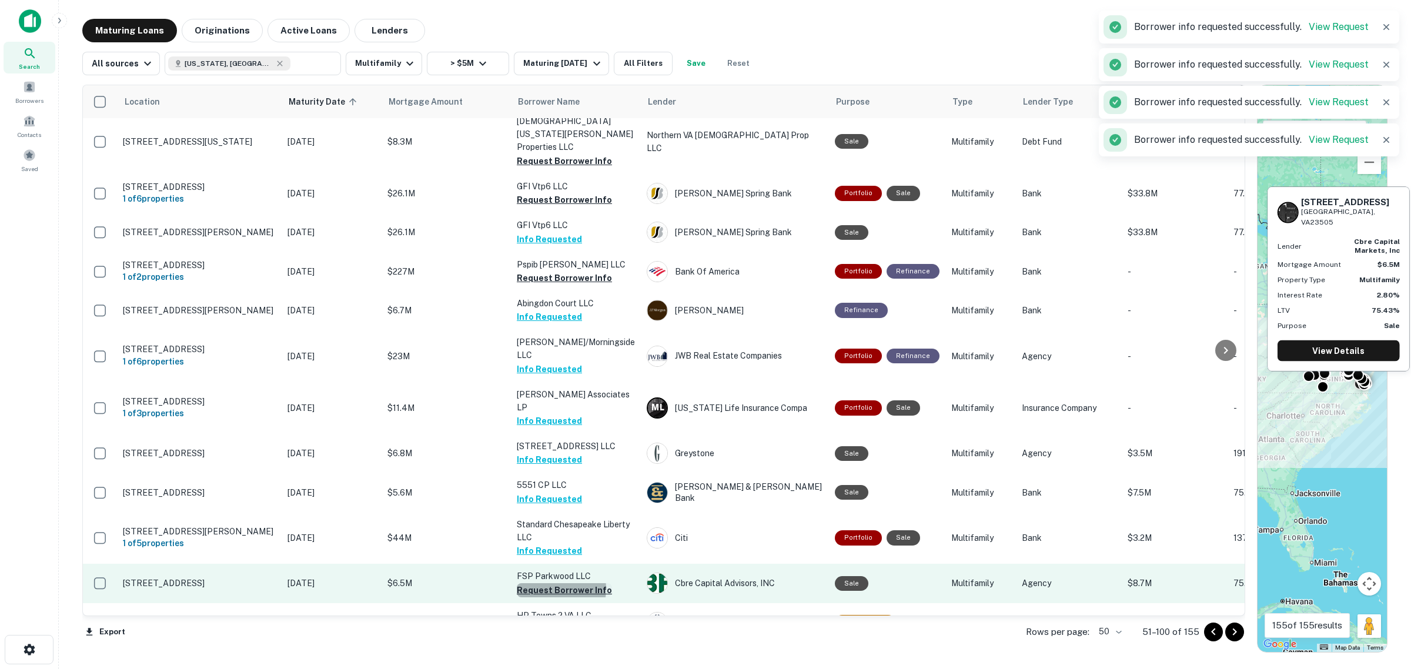
click at [549, 583] on button "Request Borrower Info" at bounding box center [564, 590] width 95 height 14
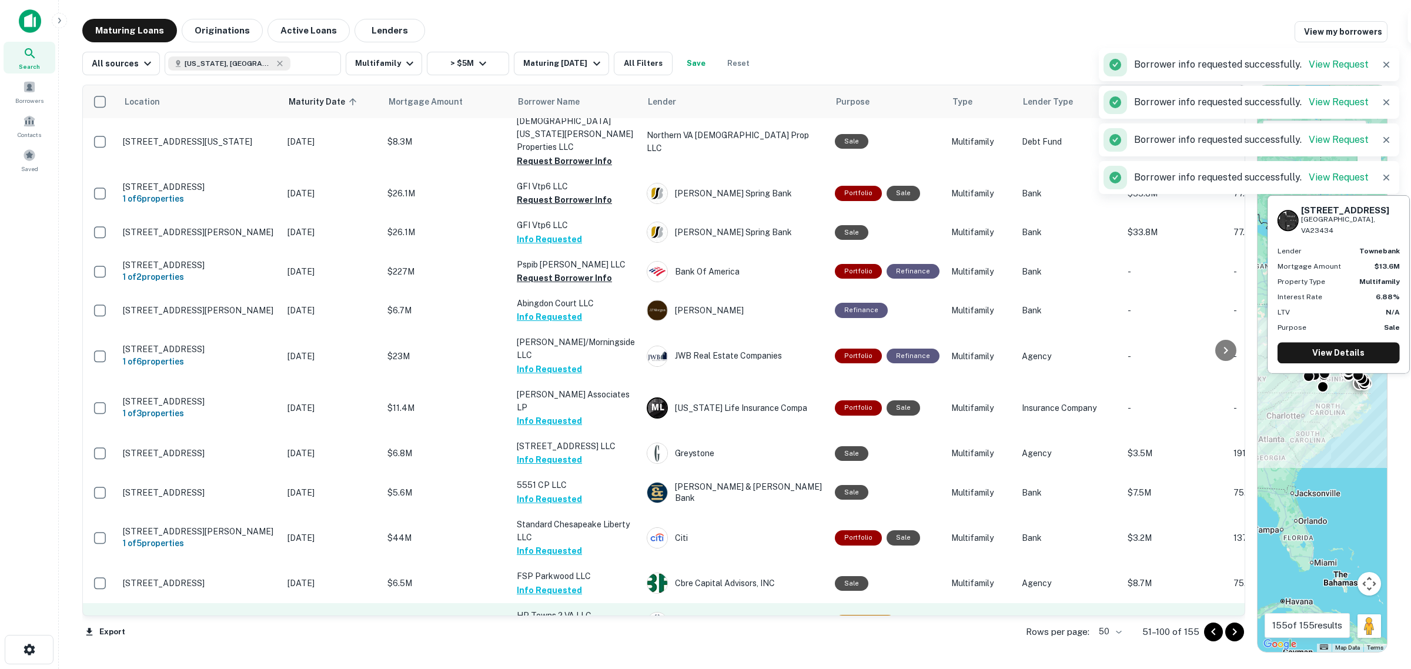
click at [554, 609] on p "HP Towns 2 VA LLC" at bounding box center [576, 615] width 118 height 13
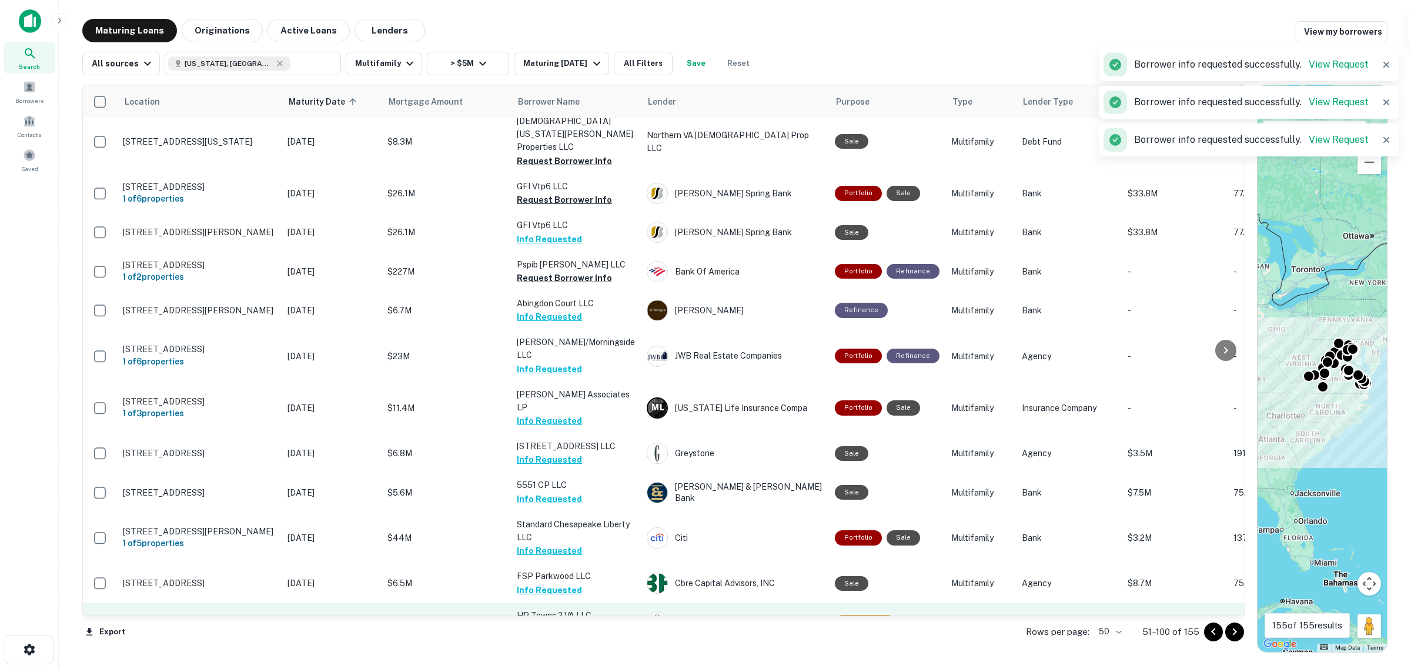
click at [554, 622] on button "Request Borrower Info" at bounding box center [564, 629] width 95 height 14
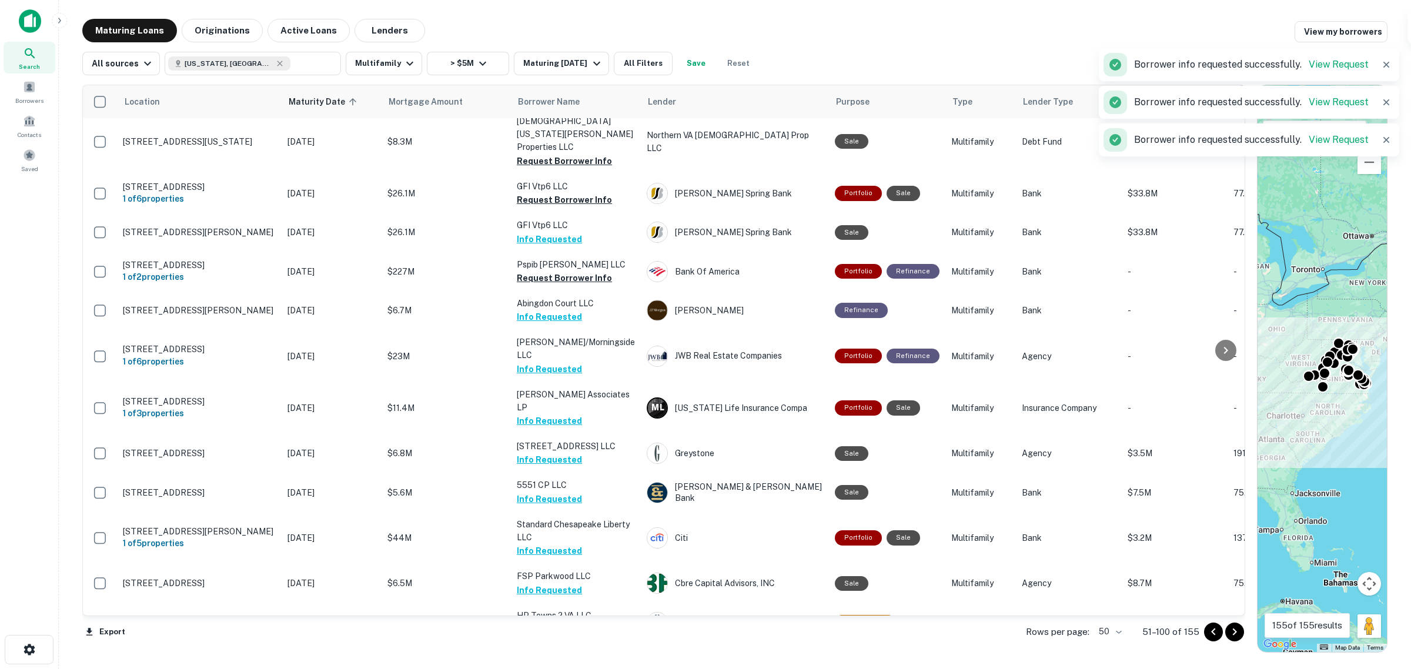
click at [560, 669] on button "Request Borrower Info" at bounding box center [564, 681] width 95 height 14
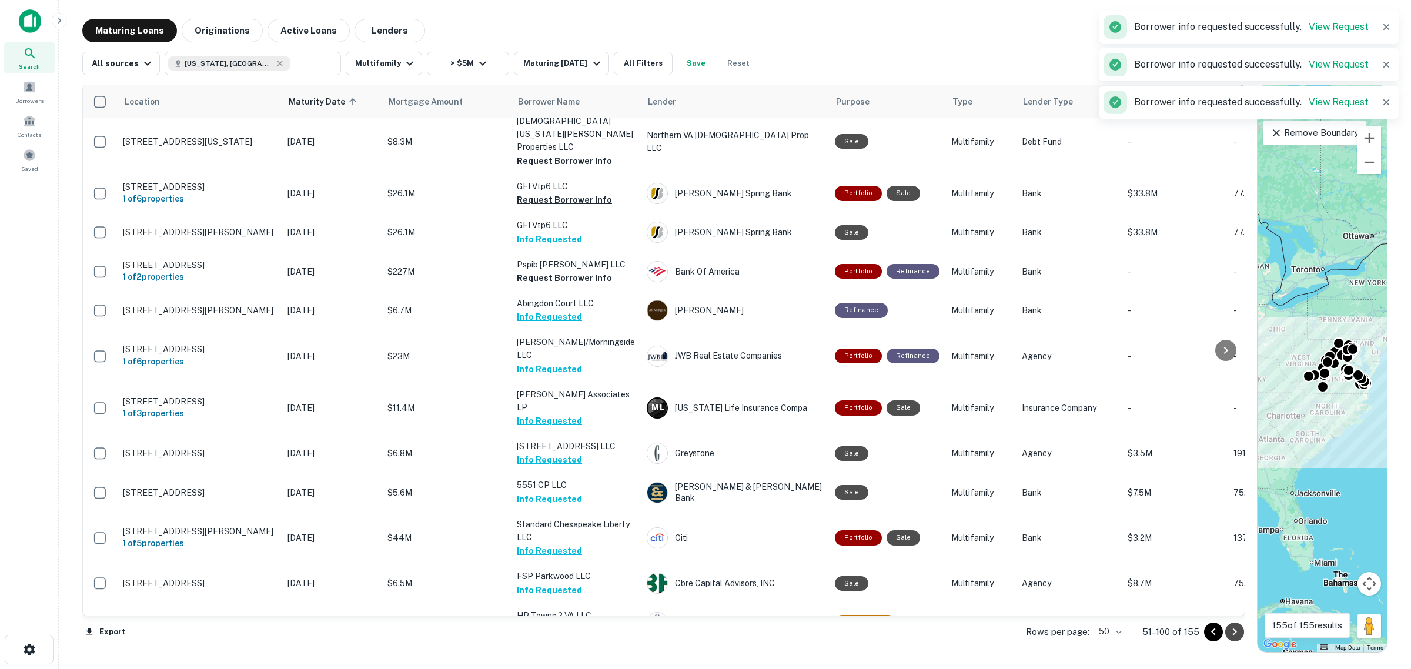
click at [1232, 627] on icon "Go to next page" at bounding box center [1235, 632] width 14 height 14
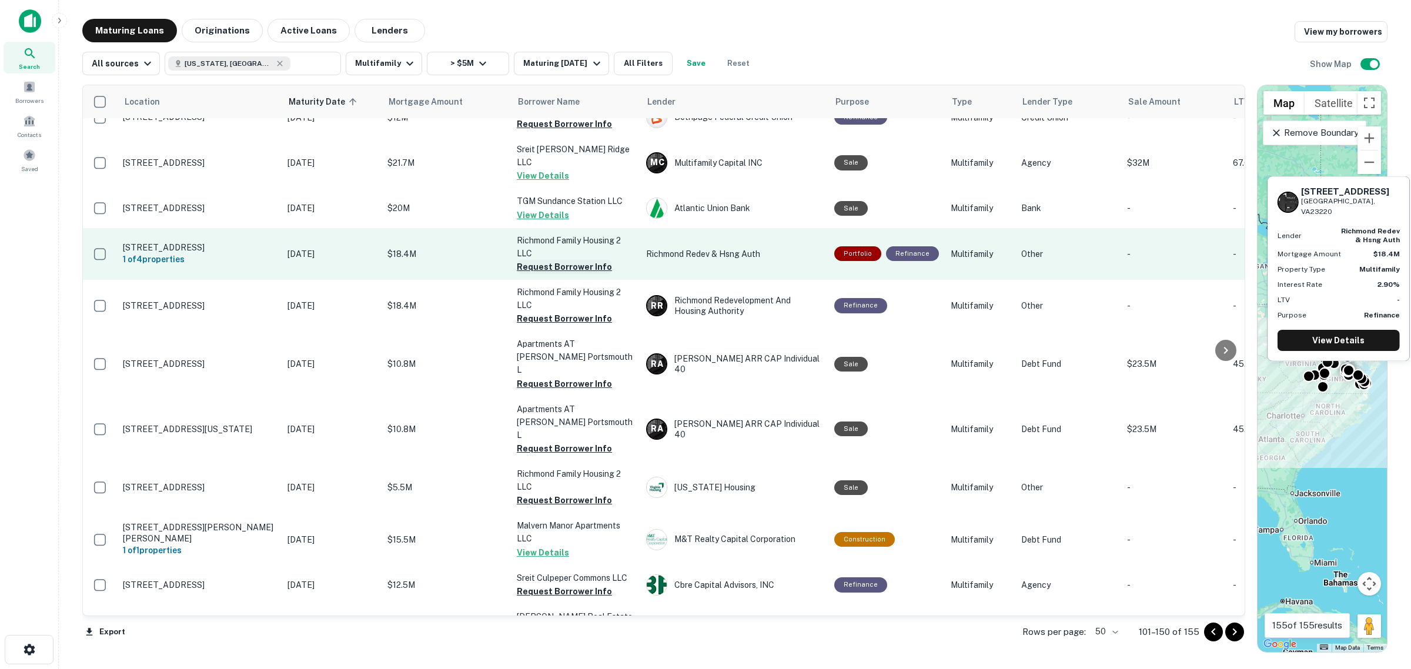
click at [538, 260] on button "Request Borrower Info" at bounding box center [564, 267] width 95 height 14
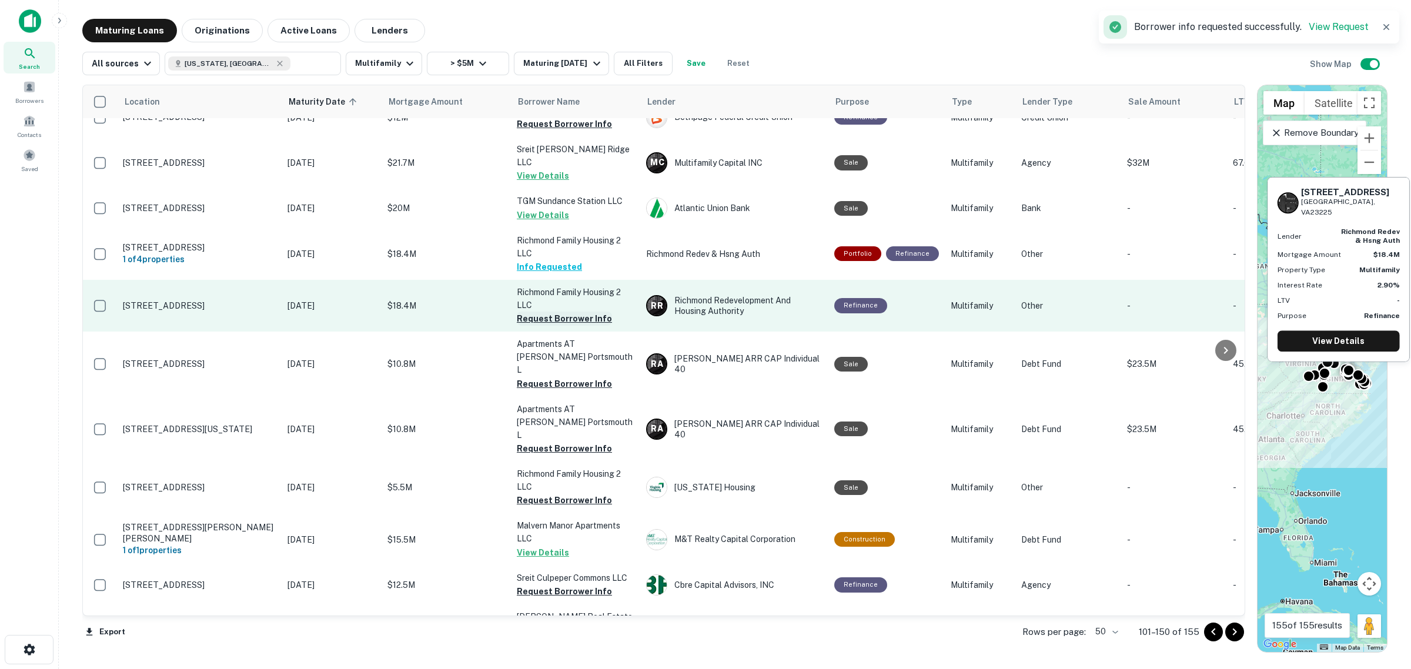
click at [554, 312] on button "Request Borrower Info" at bounding box center [564, 319] width 95 height 14
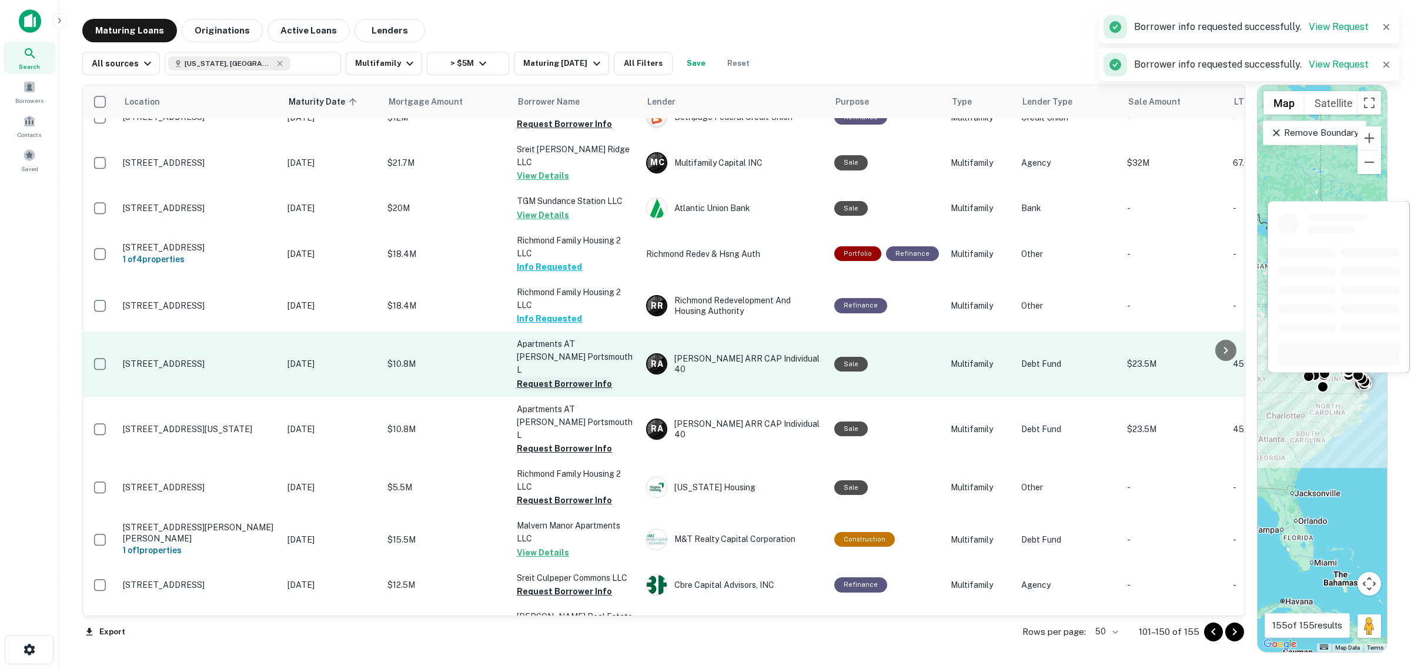
click at [562, 377] on button "Request Borrower Info" at bounding box center [564, 384] width 95 height 14
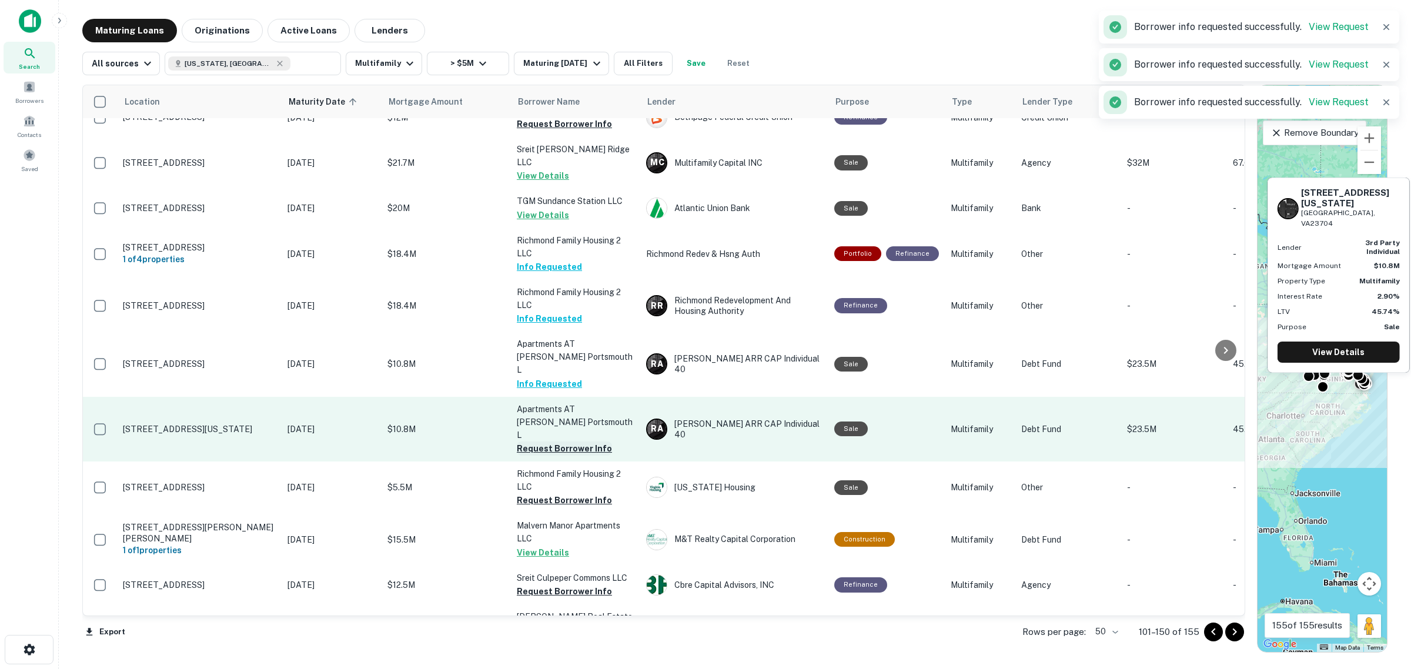
click at [572, 442] on button "Request Borrower Info" at bounding box center [564, 449] width 95 height 14
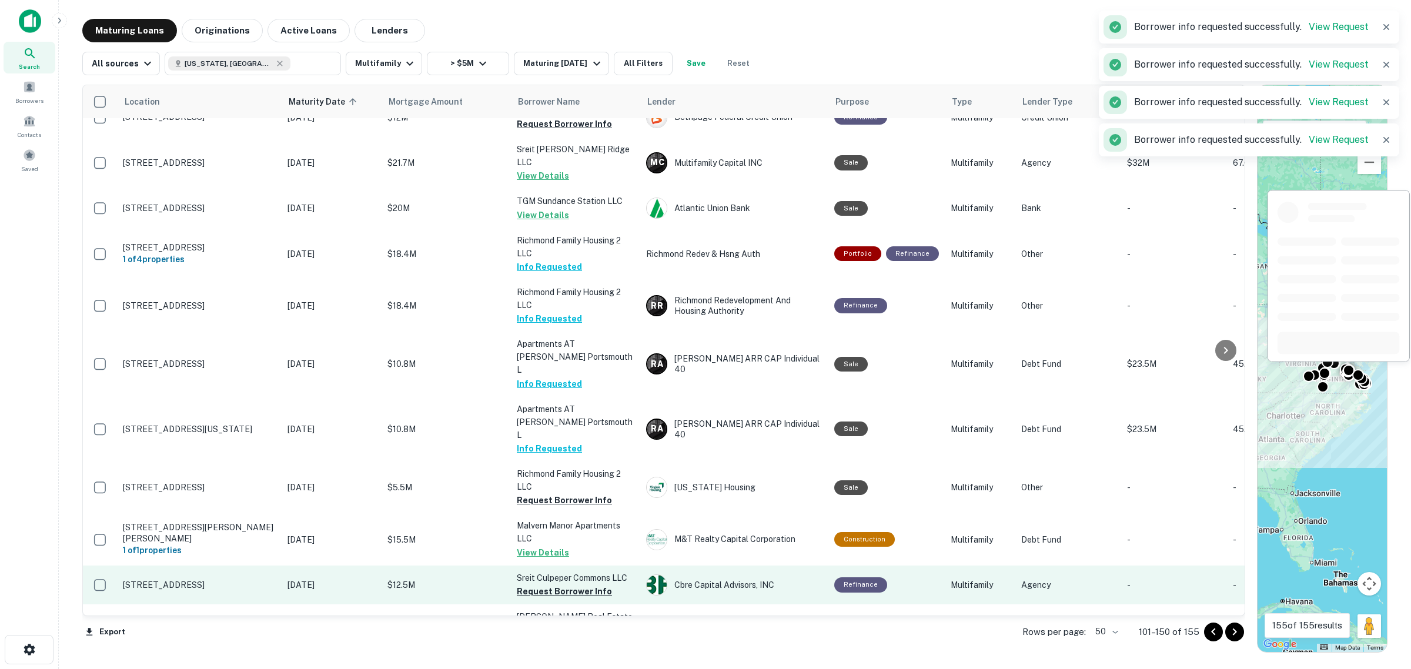
click at [588, 493] on button "Request Borrower Info" at bounding box center [564, 500] width 95 height 14
click at [566, 584] on button "Request Borrower Info" at bounding box center [564, 591] width 95 height 14
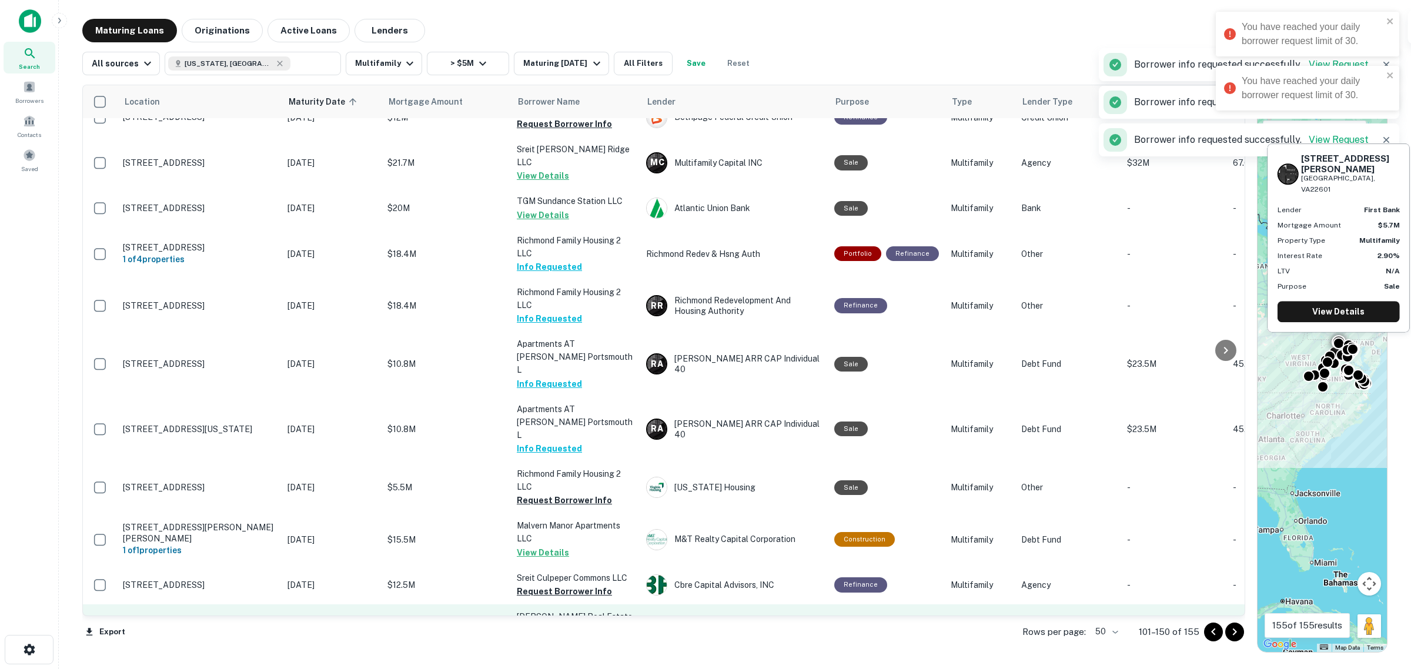
click at [564, 637] on button "Request Borrower Info" at bounding box center [564, 644] width 95 height 14
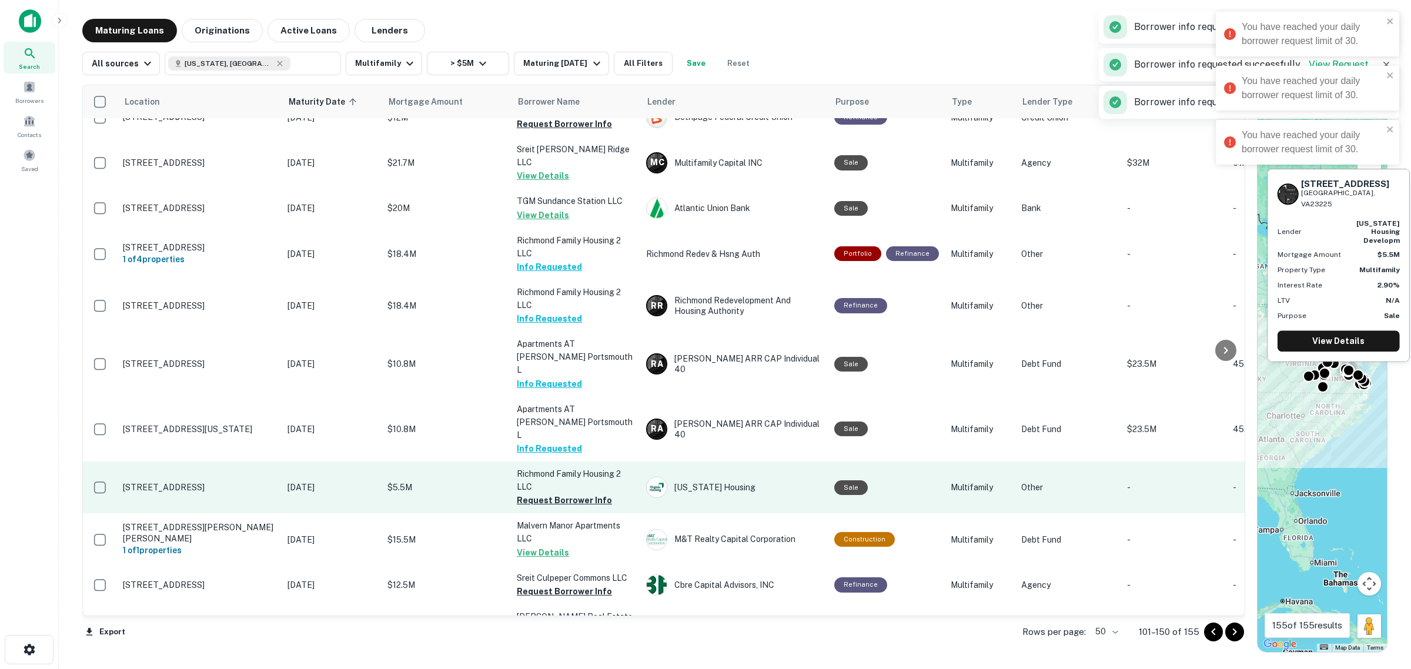
scroll to position [1704, 0]
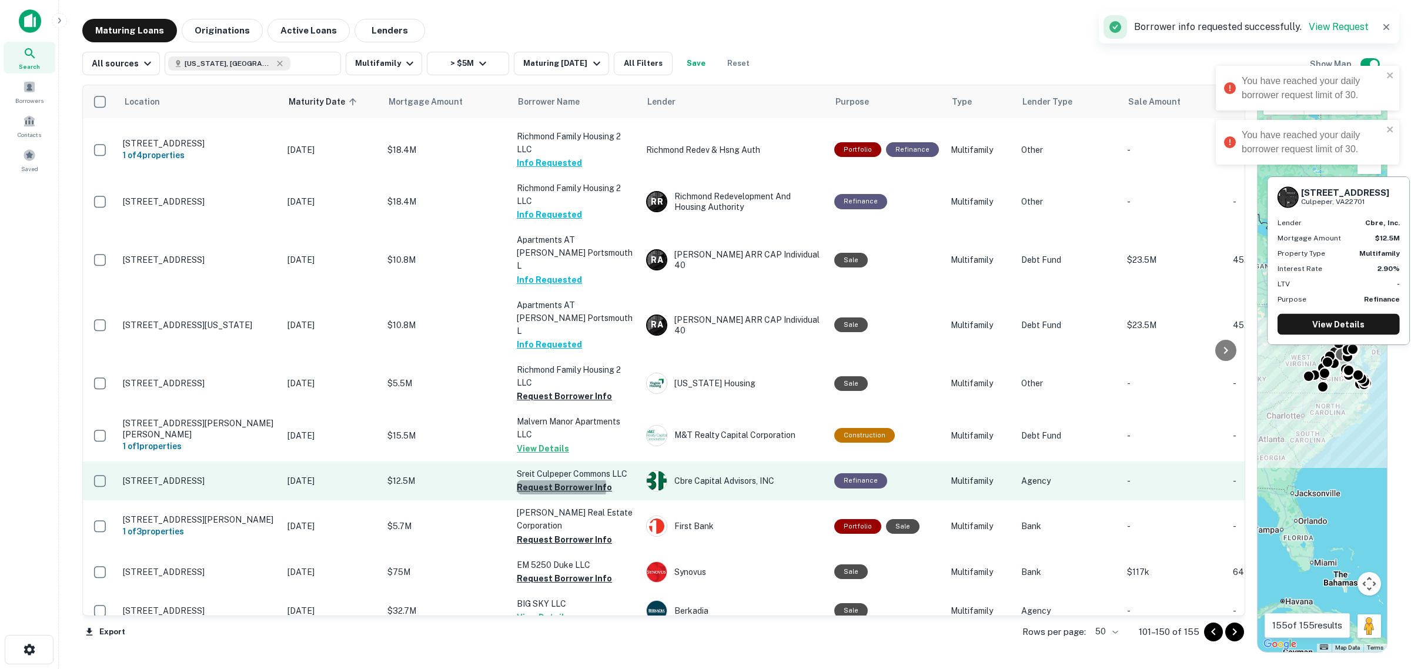
click at [551, 480] on button "Request Borrower Info" at bounding box center [564, 487] width 95 height 14
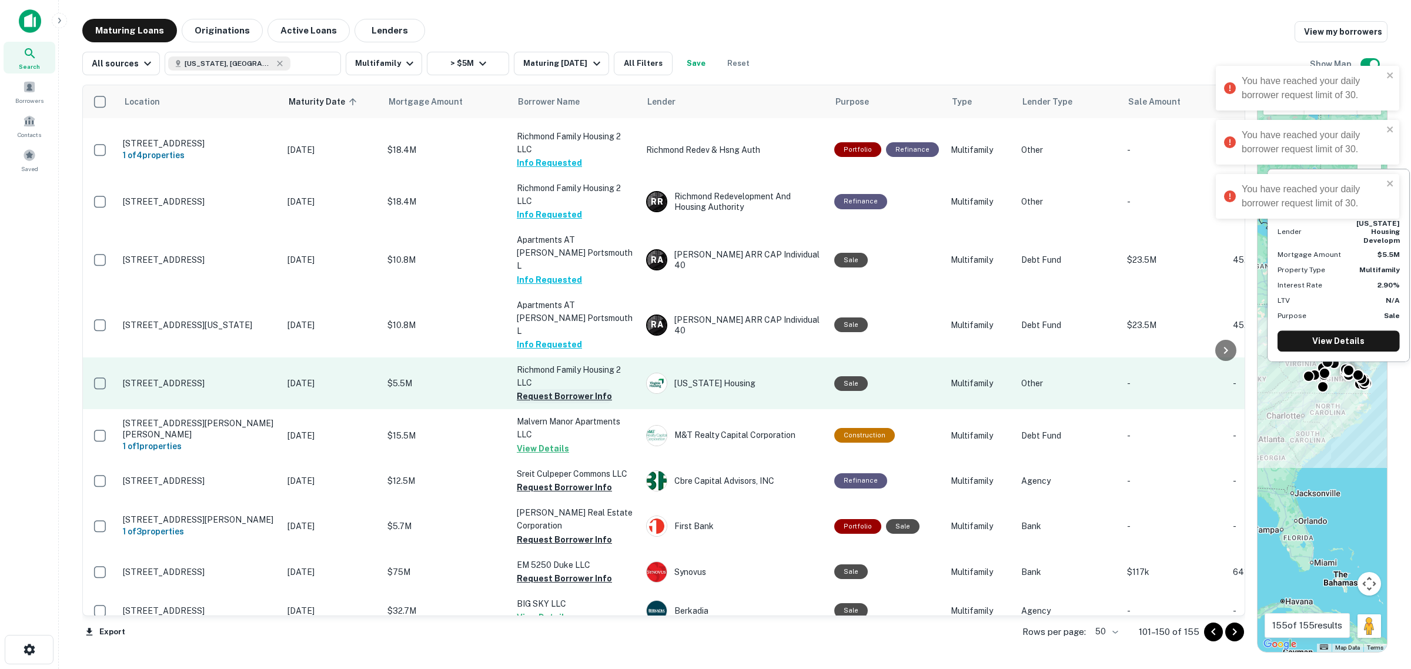
click at [553, 389] on button "Request Borrower Info" at bounding box center [564, 396] width 95 height 14
